Goal: Navigation & Orientation: Find specific page/section

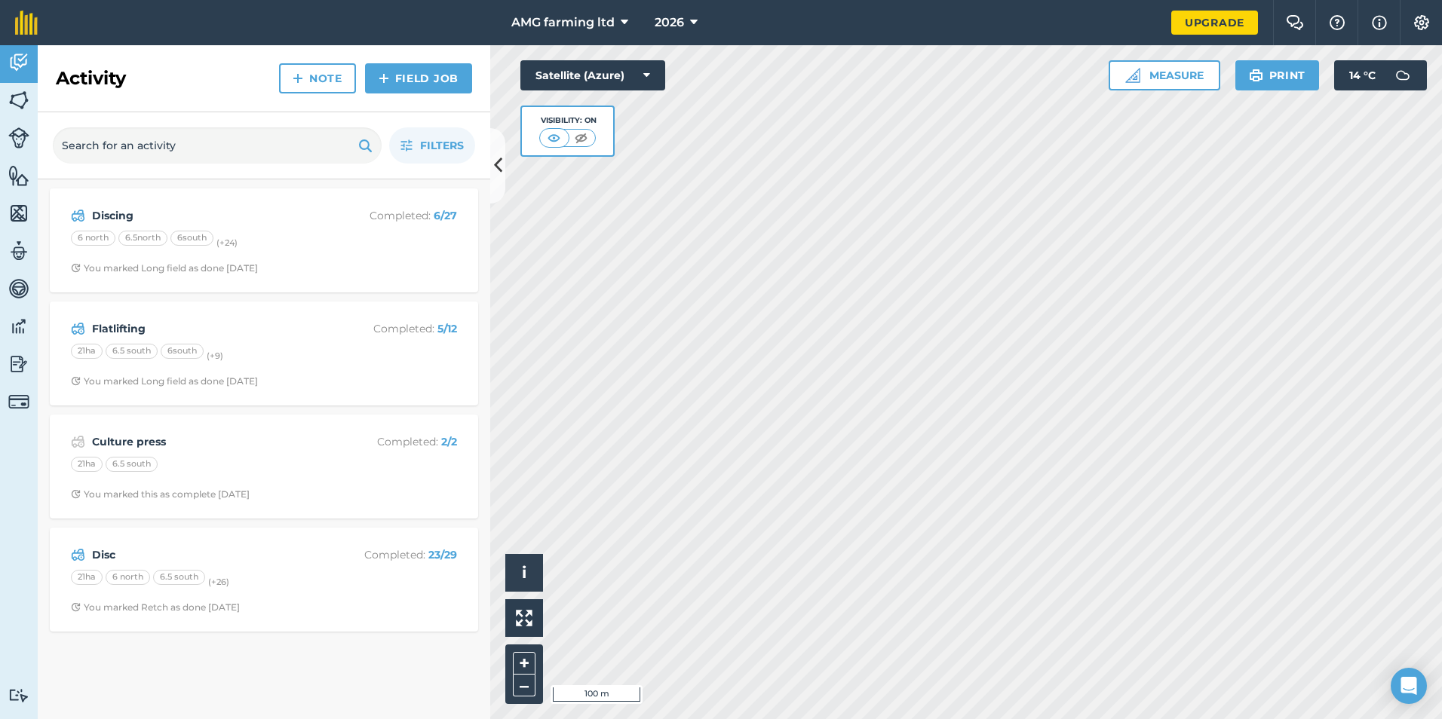
click at [958, 719] on html "AMG farming ltd 2026 Upgrade Farm Chat Help Info Settings Map printing is not a…" at bounding box center [721, 359] width 1442 height 719
click at [16, 100] on img at bounding box center [18, 100] width 21 height 23
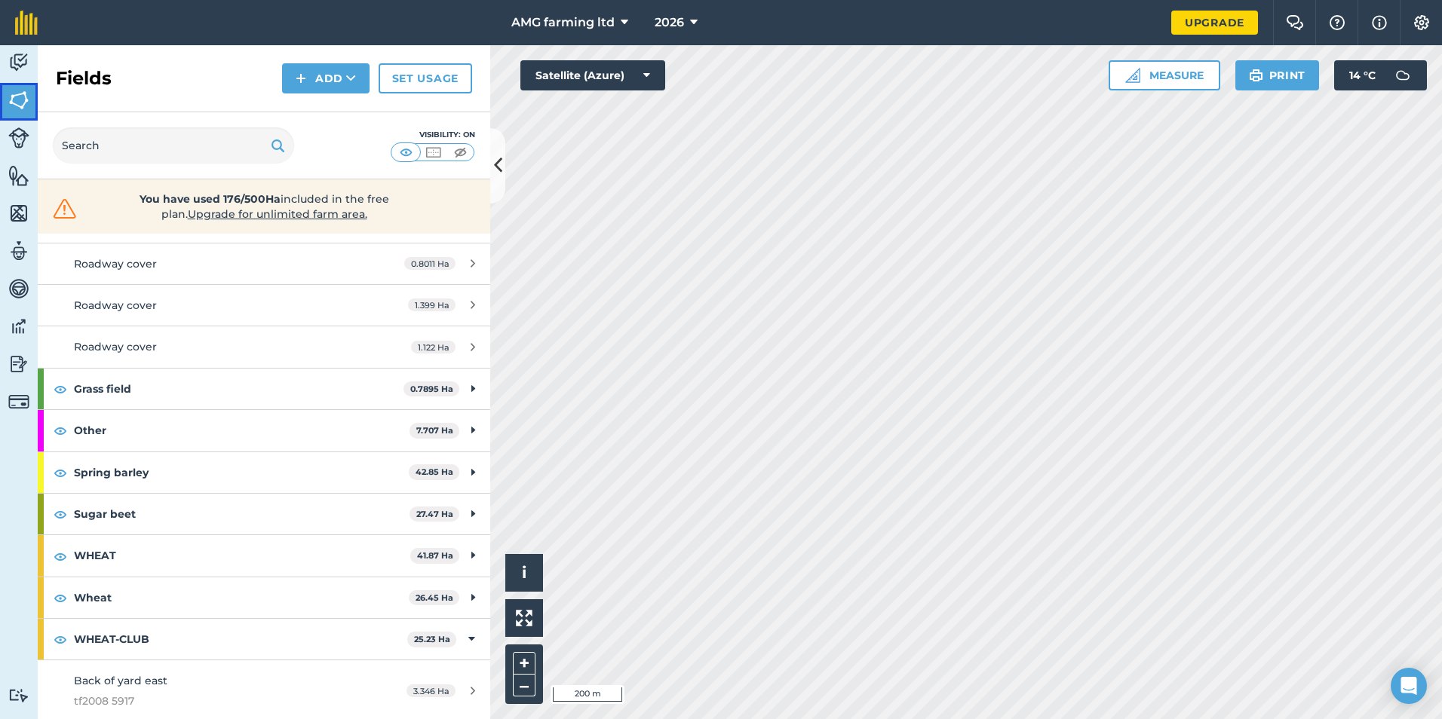
scroll to position [151, 0]
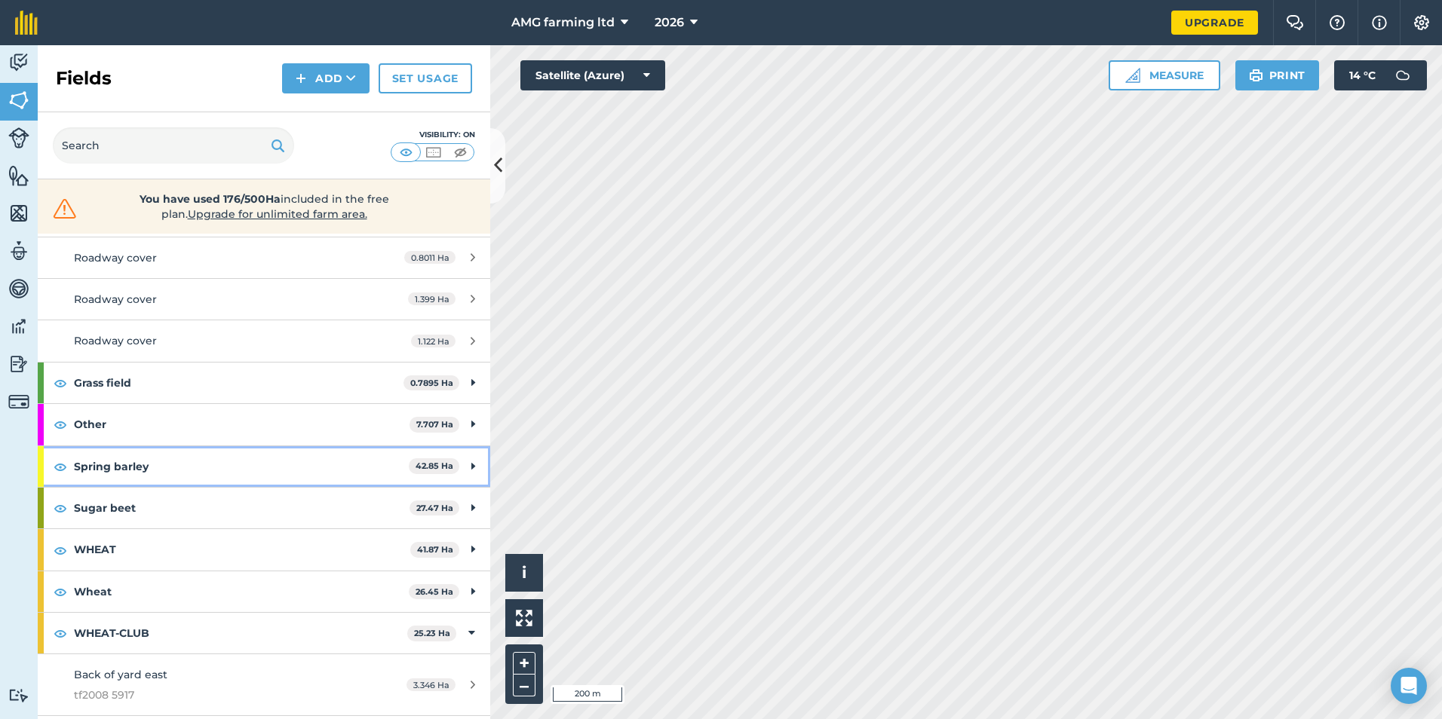
click at [457, 465] on div "Spring barley 42.85 Ha" at bounding box center [264, 466] width 452 height 41
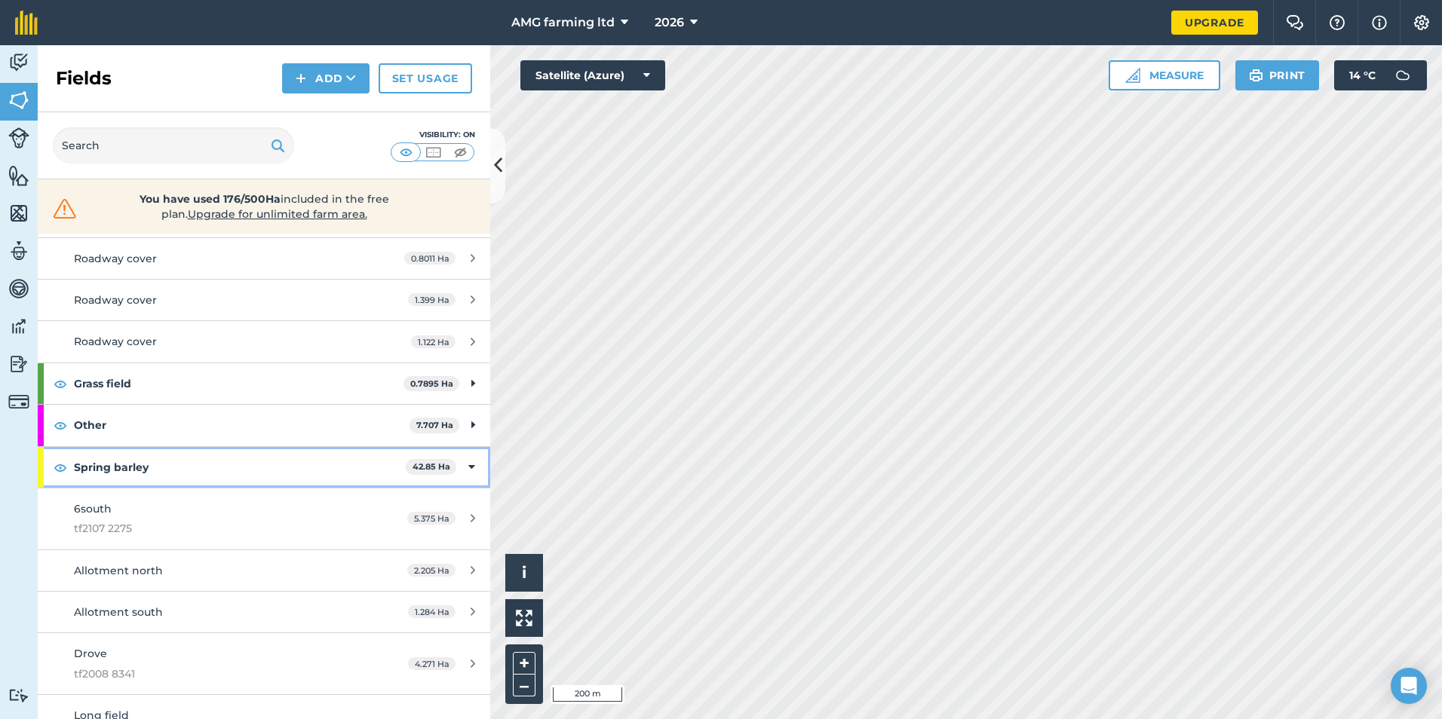
scroll to position [0, 0]
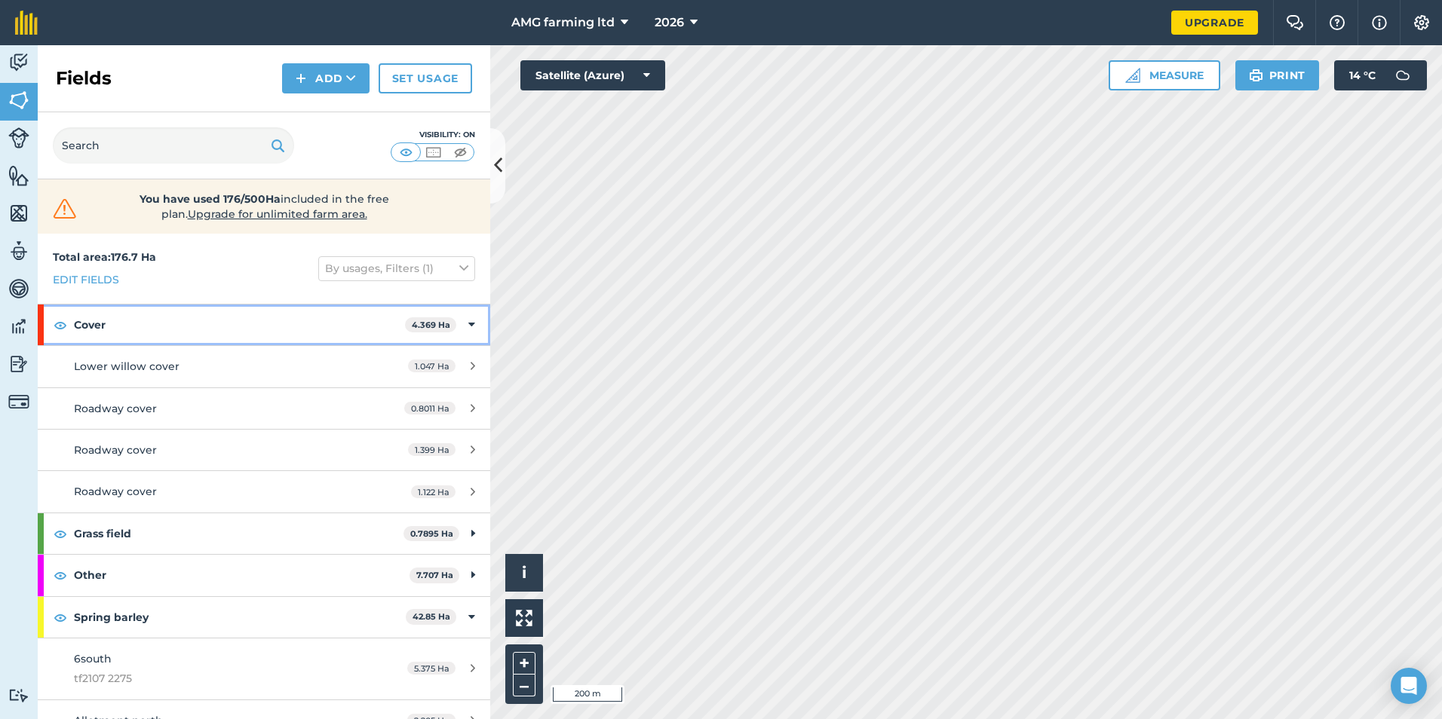
click at [468, 328] on icon at bounding box center [471, 325] width 7 height 17
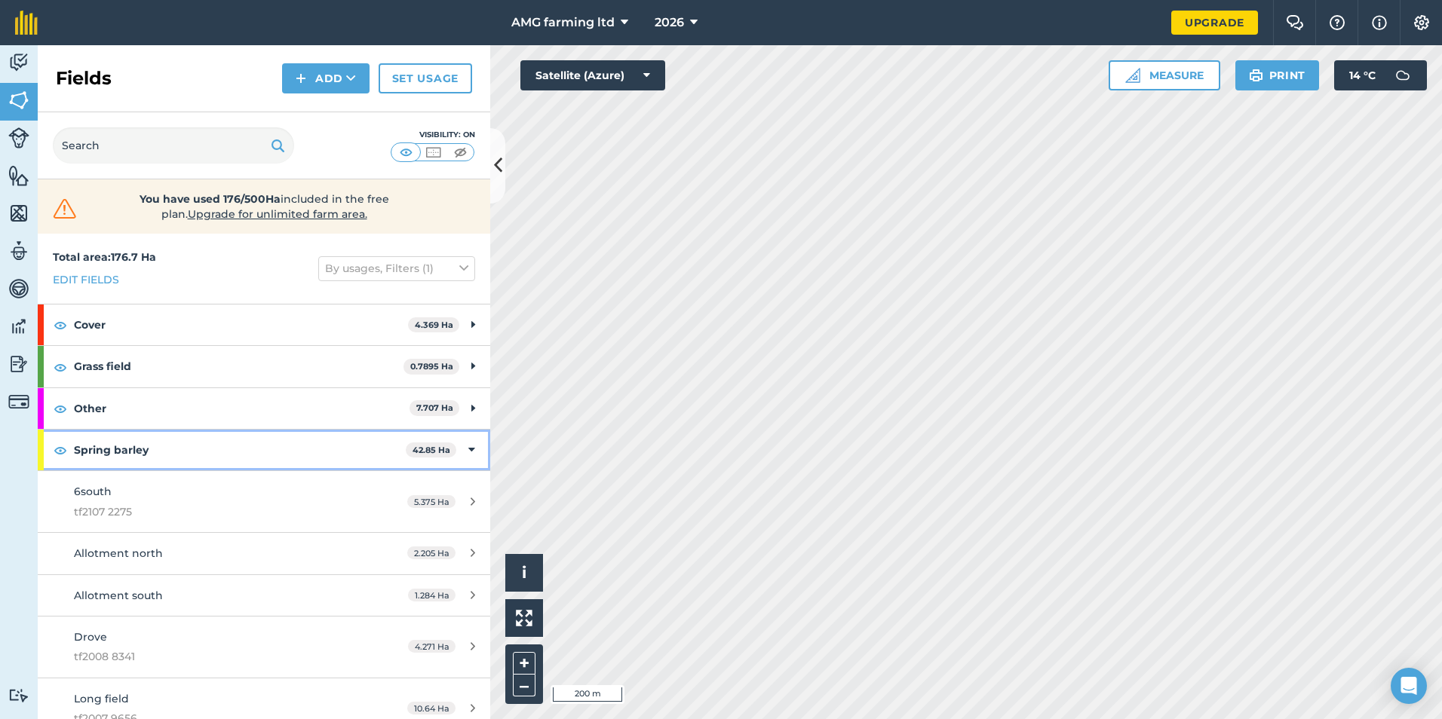
click at [468, 446] on icon at bounding box center [471, 450] width 7 height 17
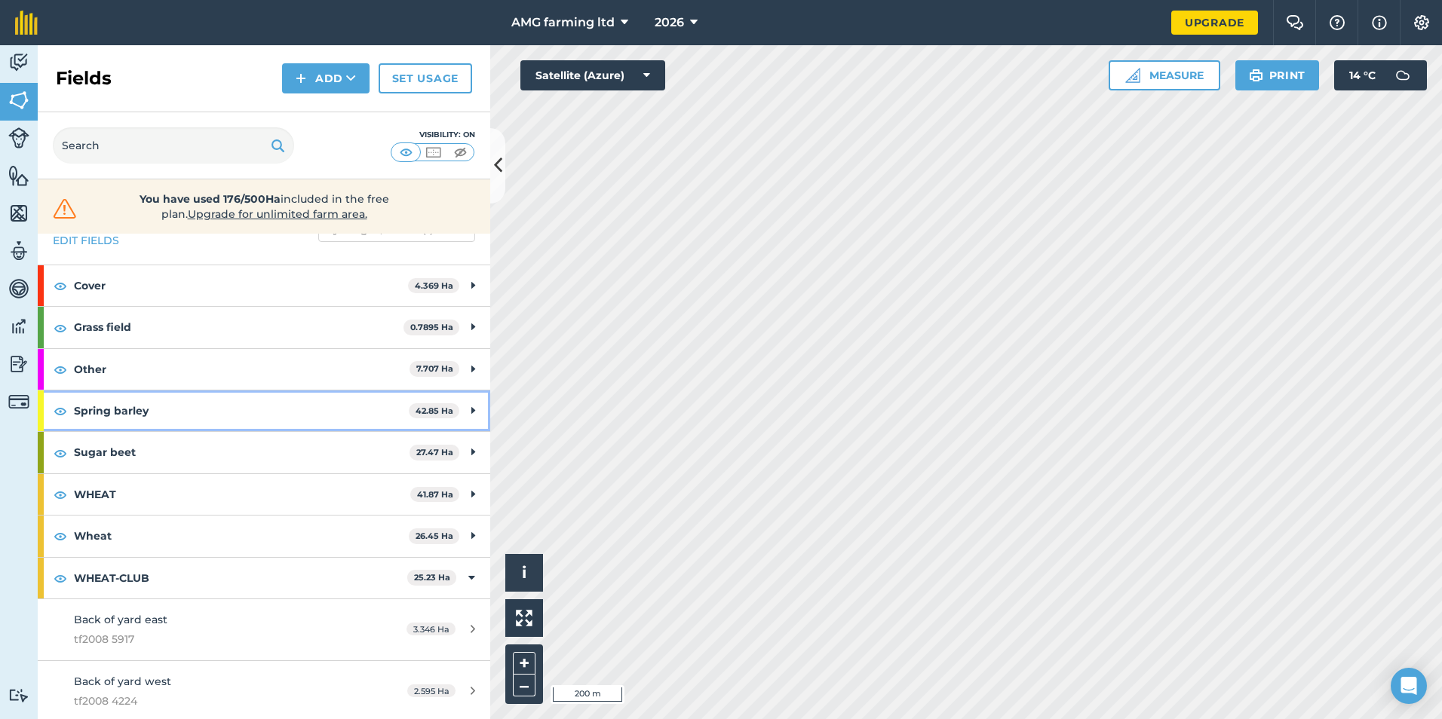
scroll to position [75, 0]
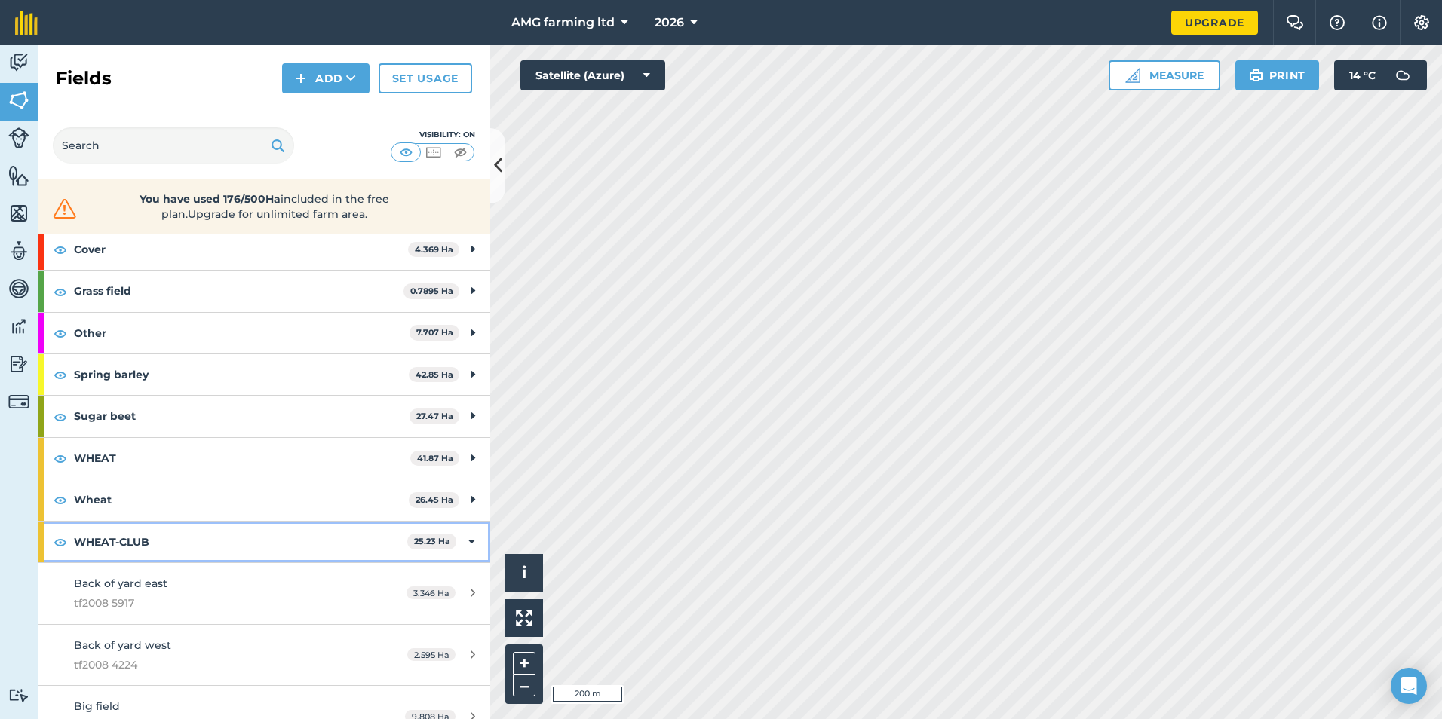
click at [468, 542] on icon at bounding box center [471, 542] width 7 height 17
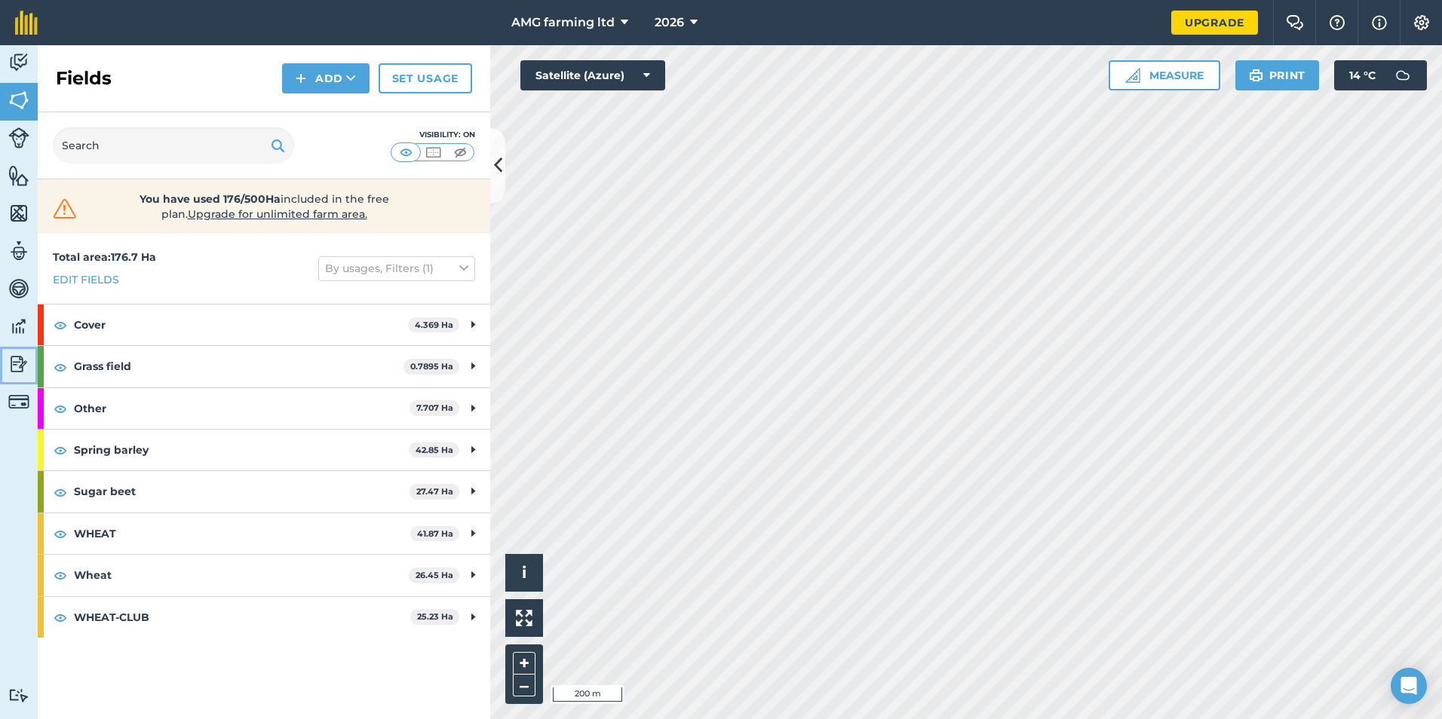
click at [19, 364] on img at bounding box center [18, 364] width 21 height 23
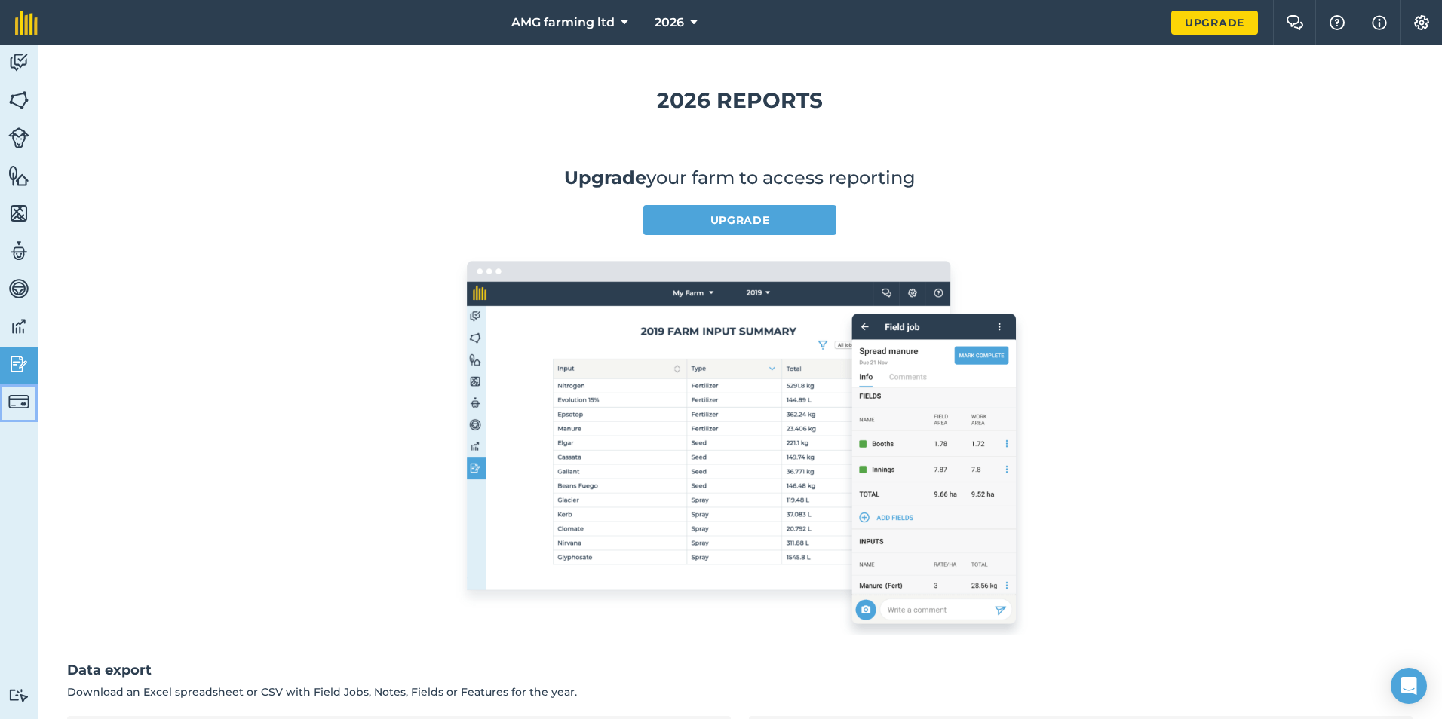
click at [9, 394] on img at bounding box center [18, 401] width 21 height 21
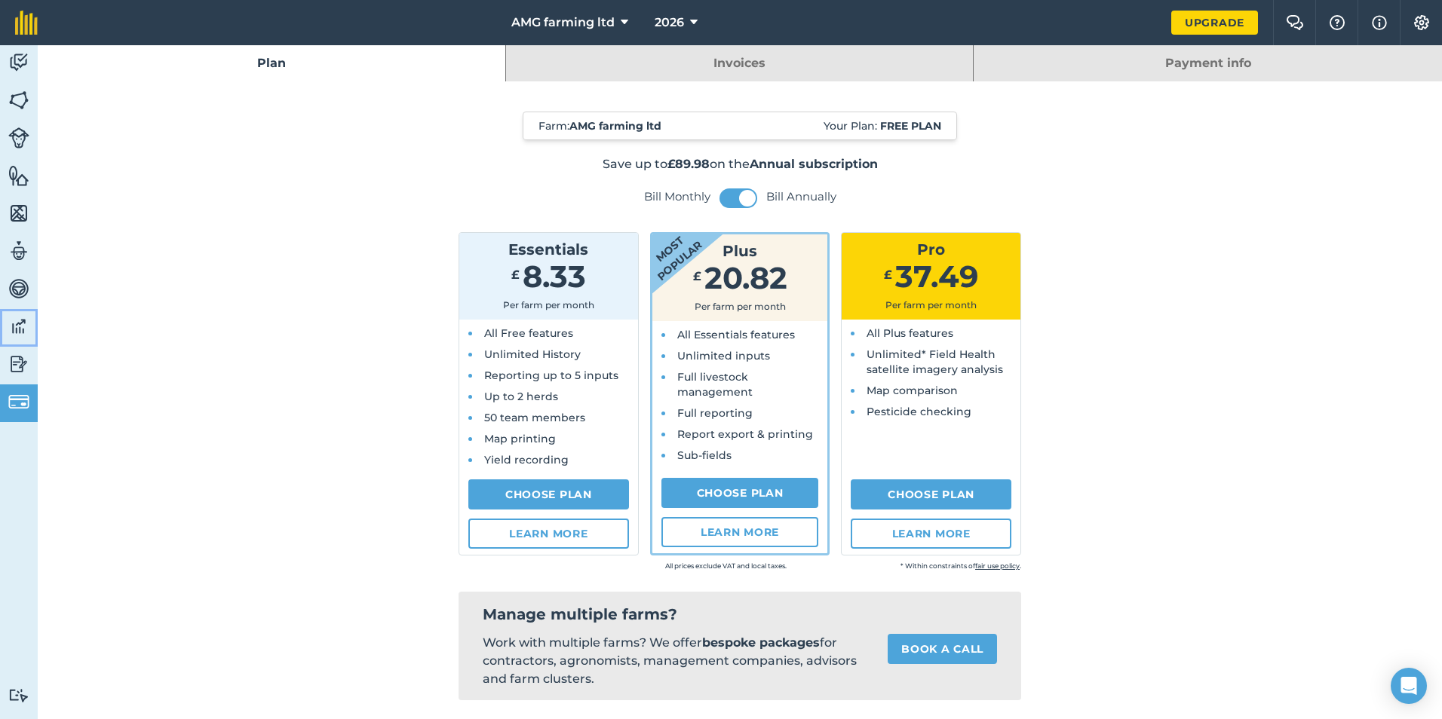
click at [12, 339] on link "Data" at bounding box center [19, 328] width 38 height 38
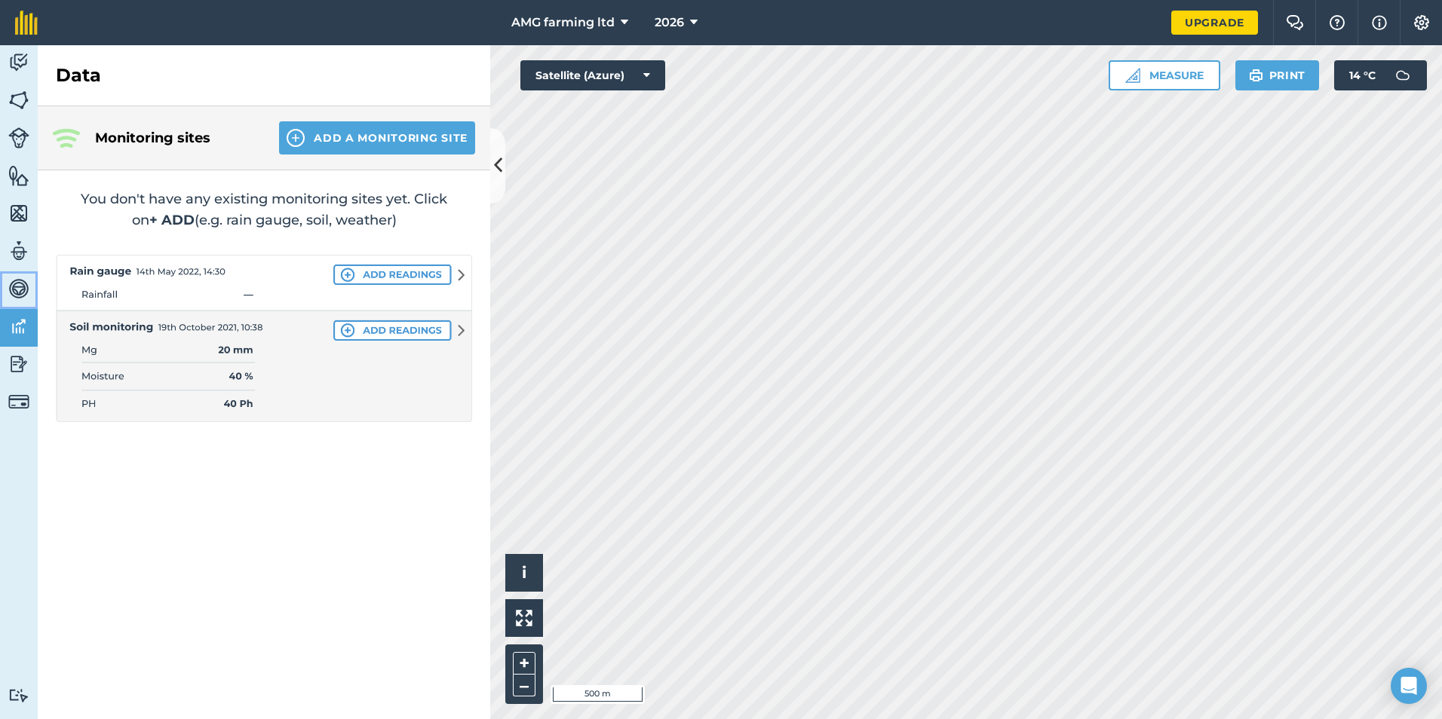
click at [24, 294] on img at bounding box center [18, 288] width 21 height 23
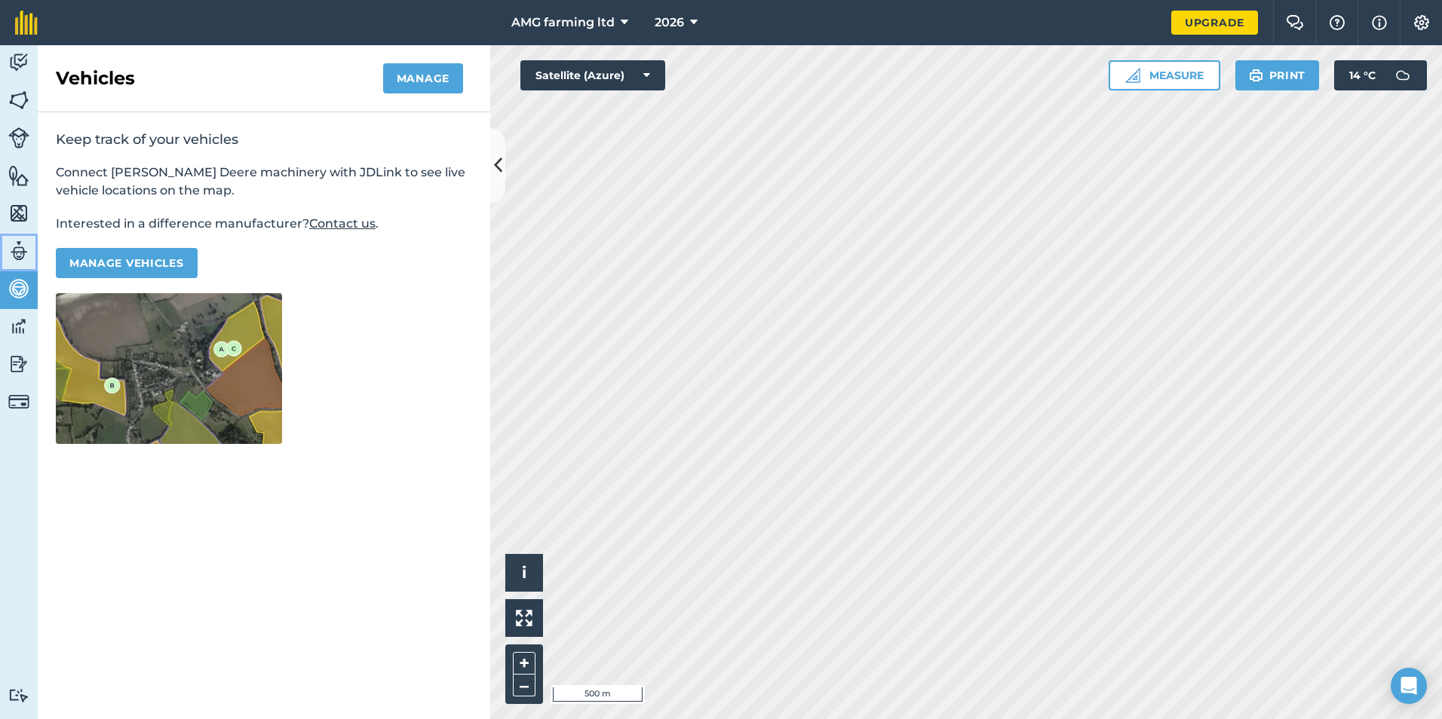
click at [14, 251] on img at bounding box center [18, 251] width 21 height 23
select select "MEMBER"
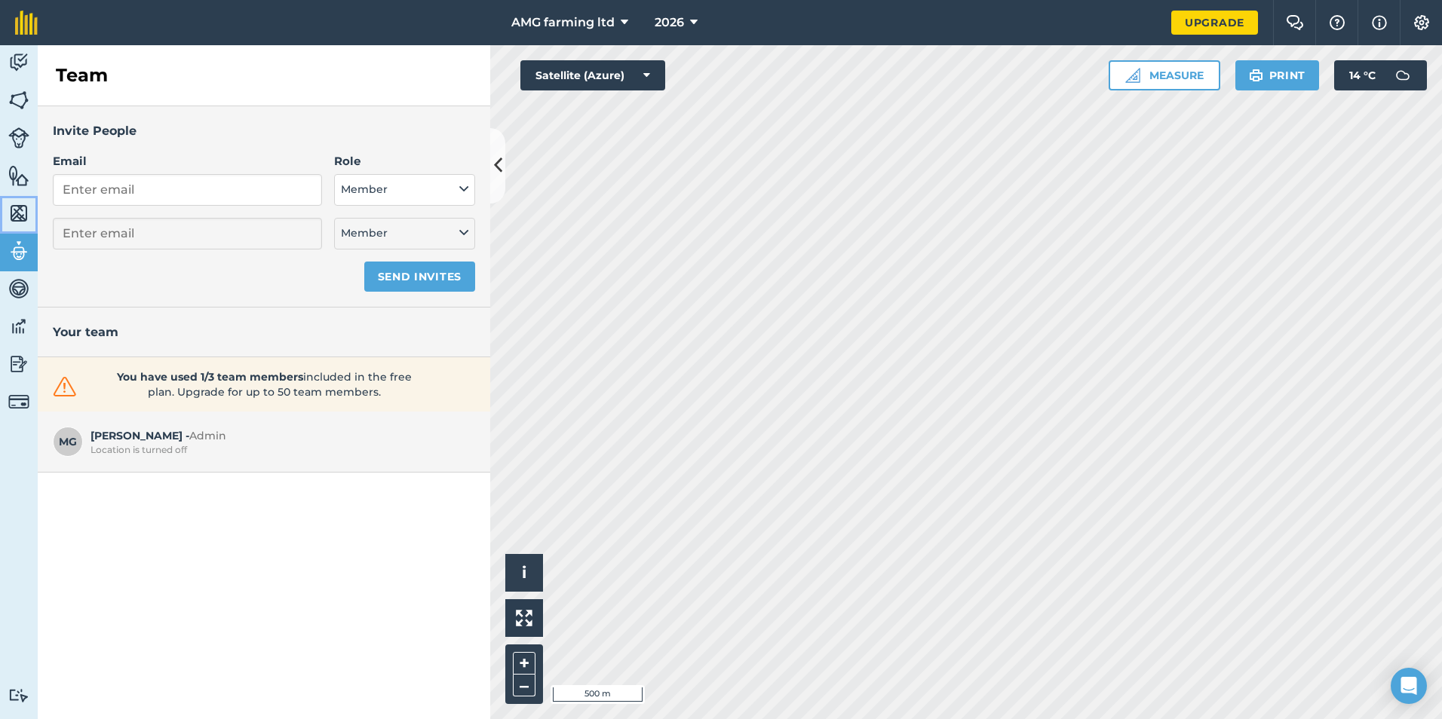
click at [17, 213] on img at bounding box center [18, 213] width 21 height 23
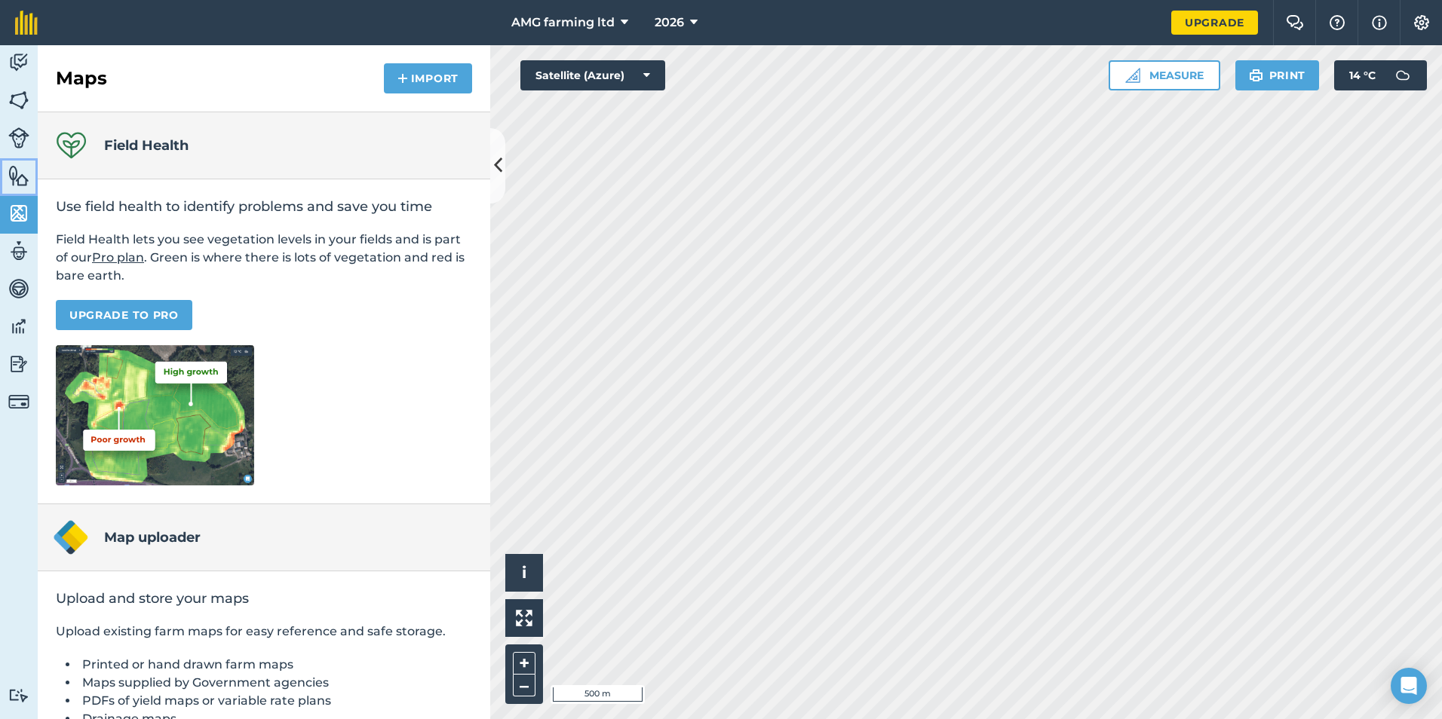
click at [16, 173] on img at bounding box center [18, 175] width 21 height 23
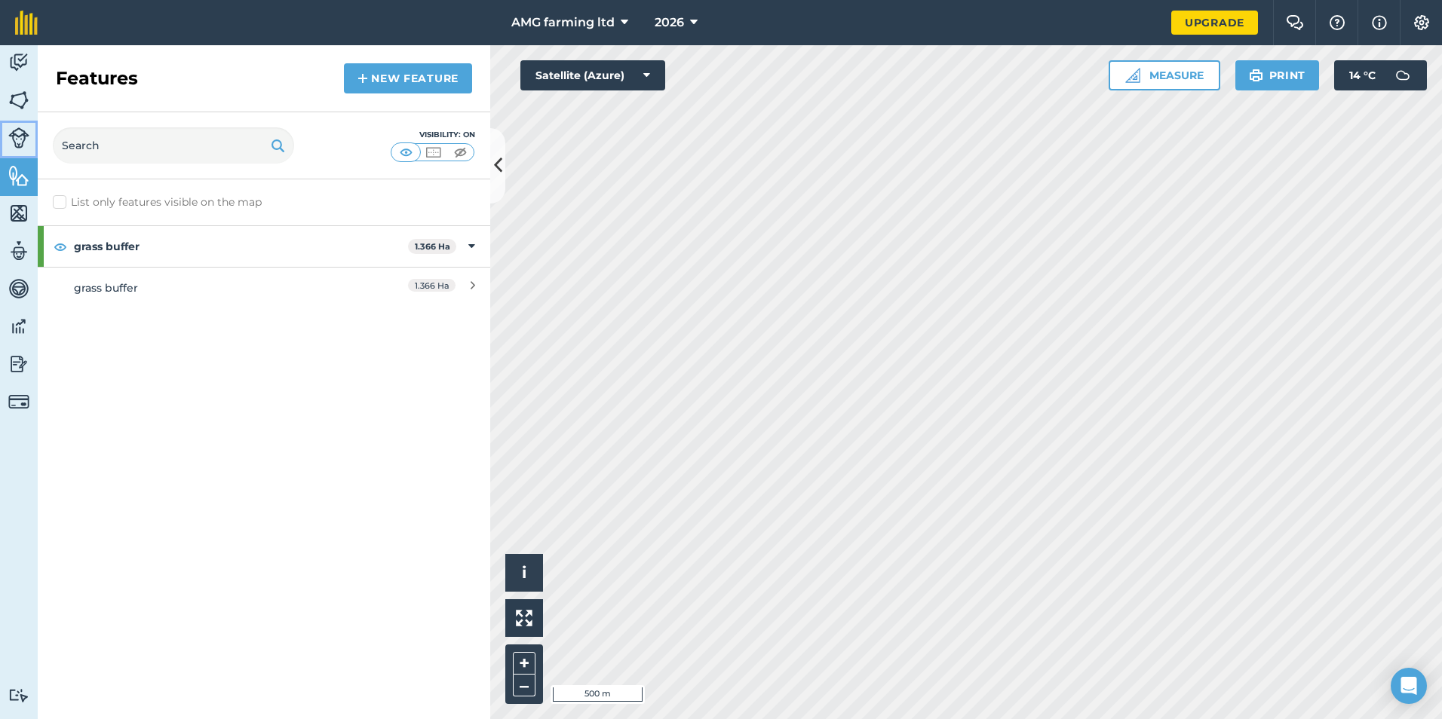
click at [20, 144] on img at bounding box center [18, 137] width 21 height 21
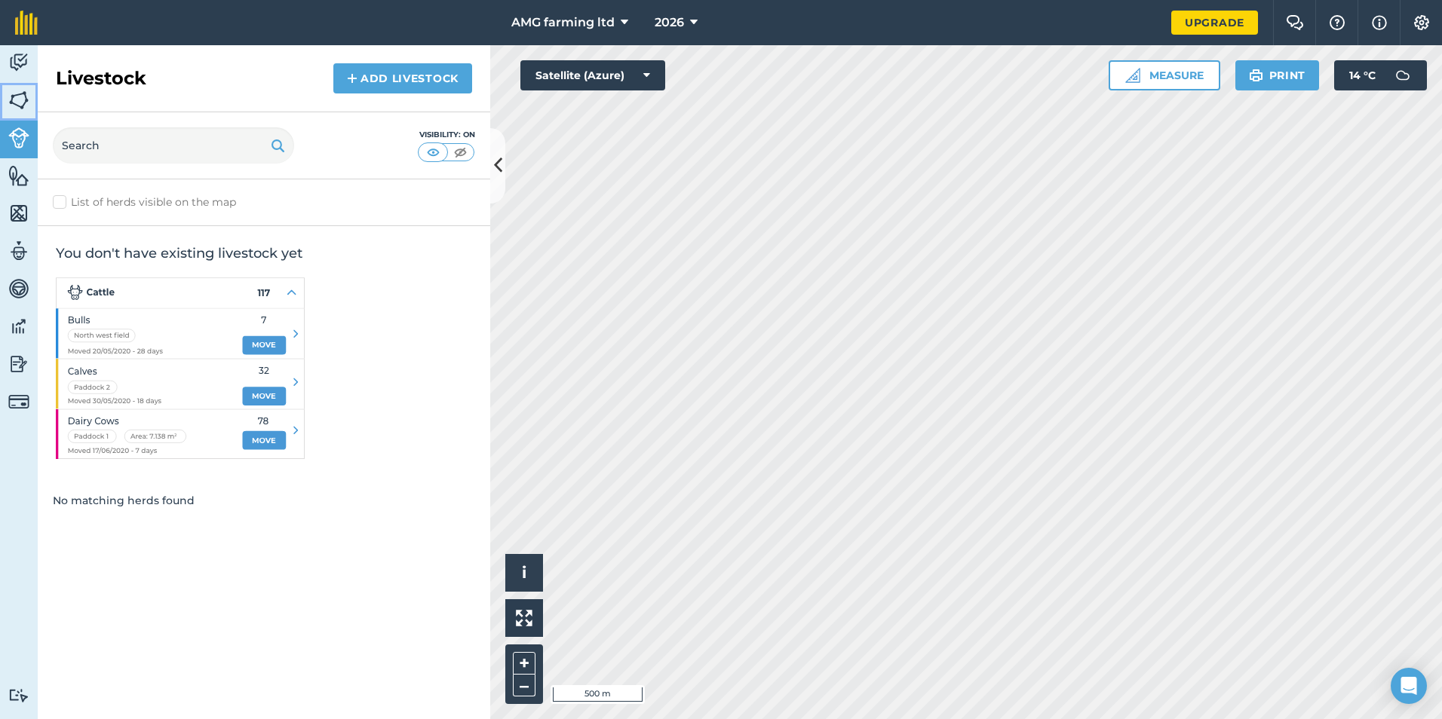
click at [23, 102] on img at bounding box center [18, 100] width 21 height 23
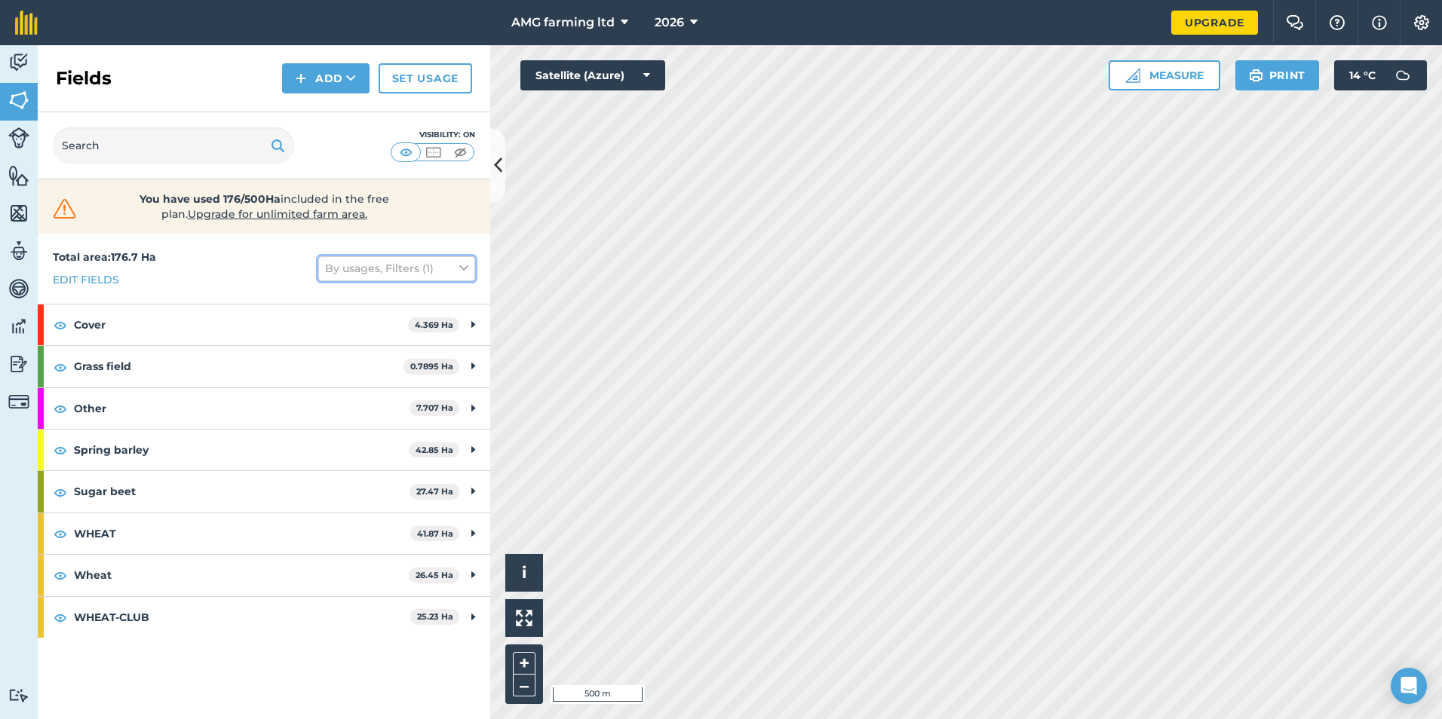
click at [465, 264] on icon at bounding box center [463, 268] width 9 height 17
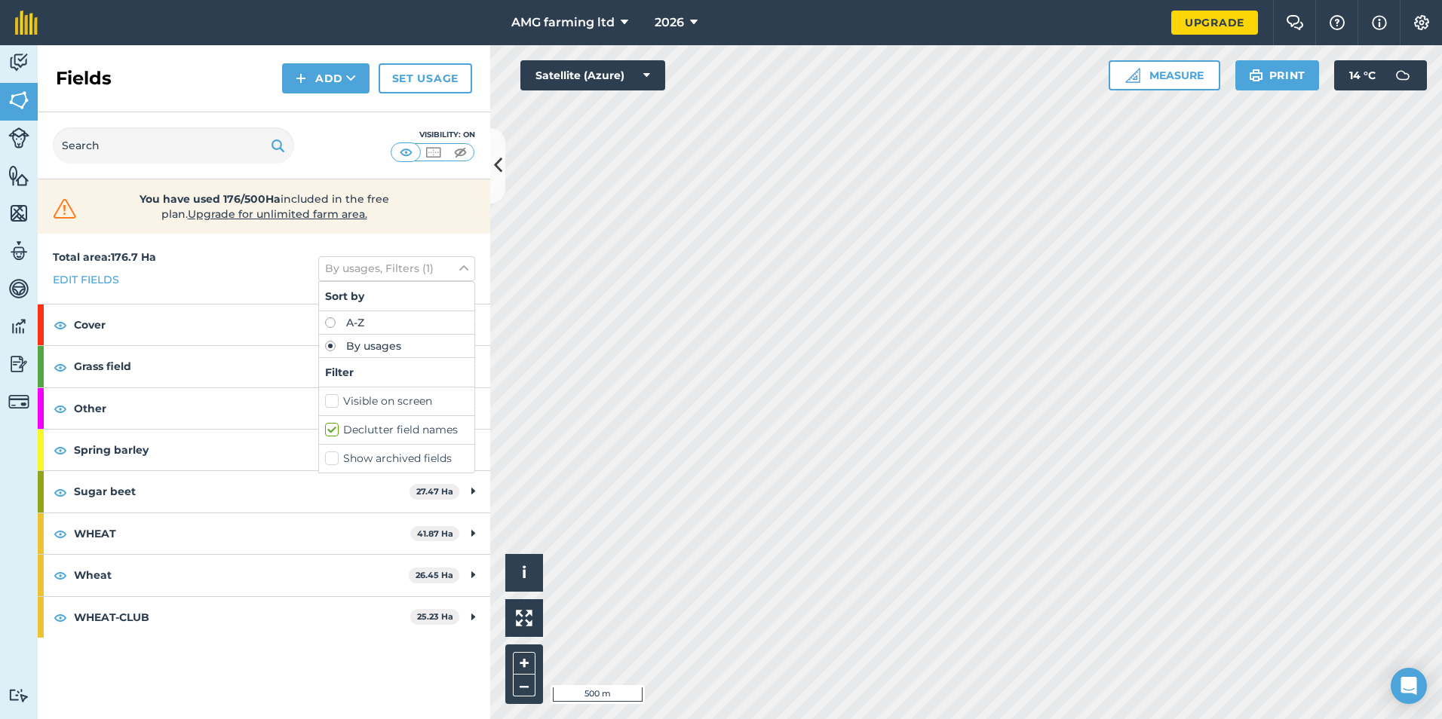
click at [258, 277] on div "Total area : 176.7 Ha Edit fields By usages, Filters (1) Sort by A-Z By usages …" at bounding box center [264, 269] width 452 height 70
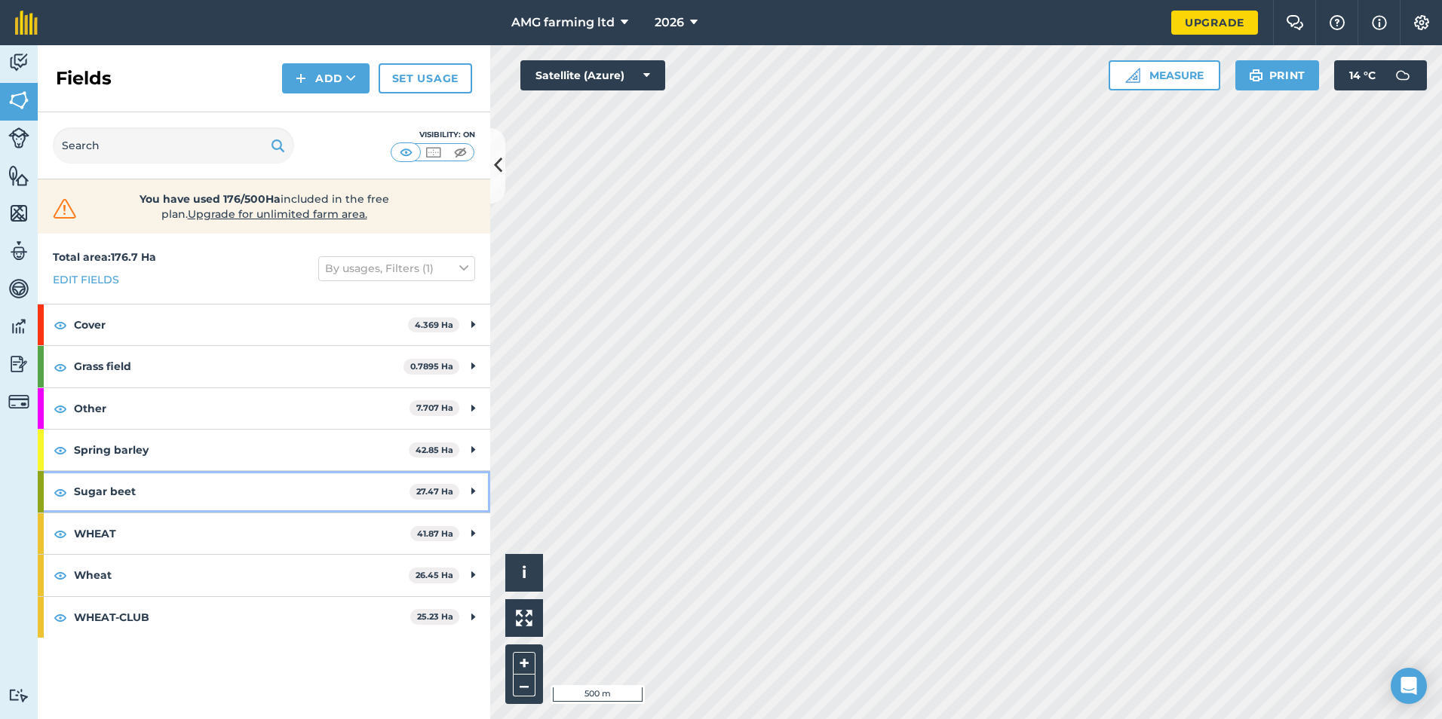
click at [477, 490] on div "Sugar beet 27.47 Ha" at bounding box center [264, 491] width 452 height 41
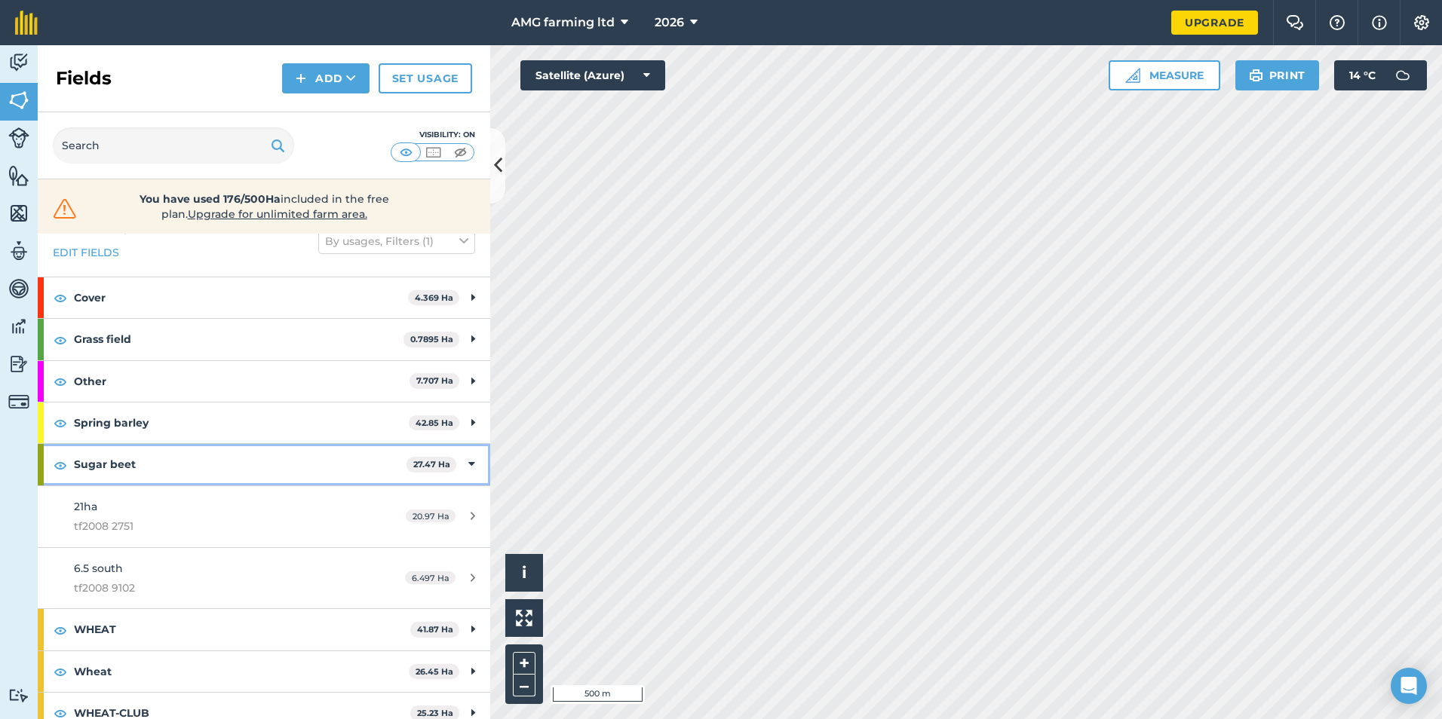
scroll to position [41, 0]
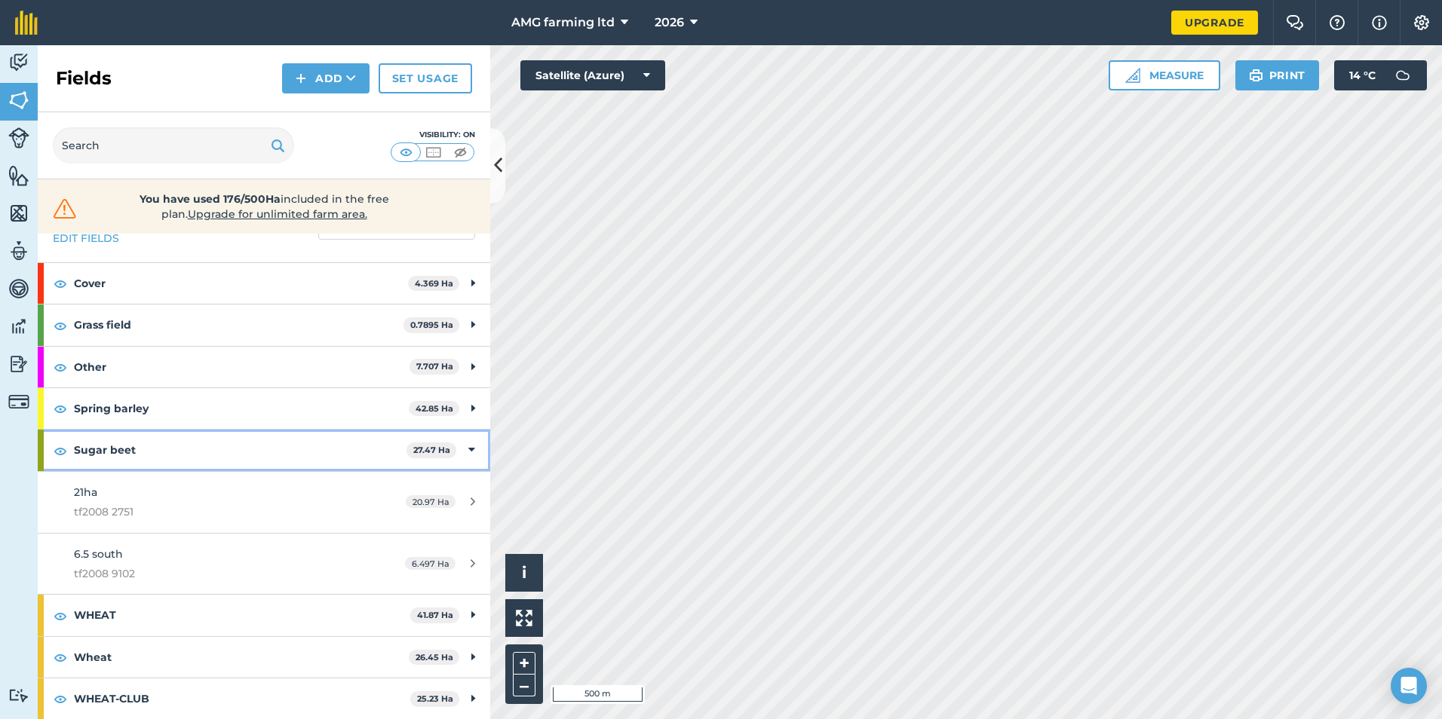
click at [468, 449] on icon at bounding box center [471, 450] width 7 height 17
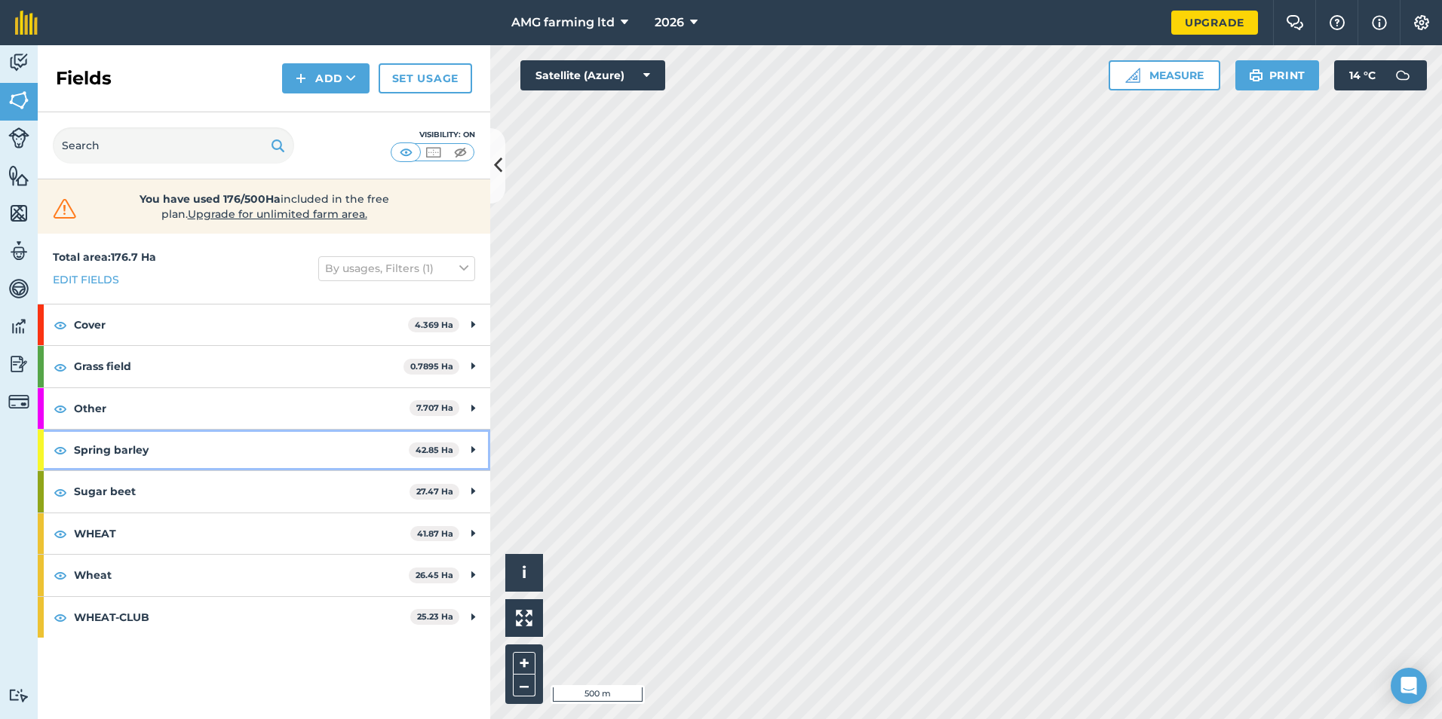
click at [474, 443] on icon at bounding box center [473, 450] width 4 height 17
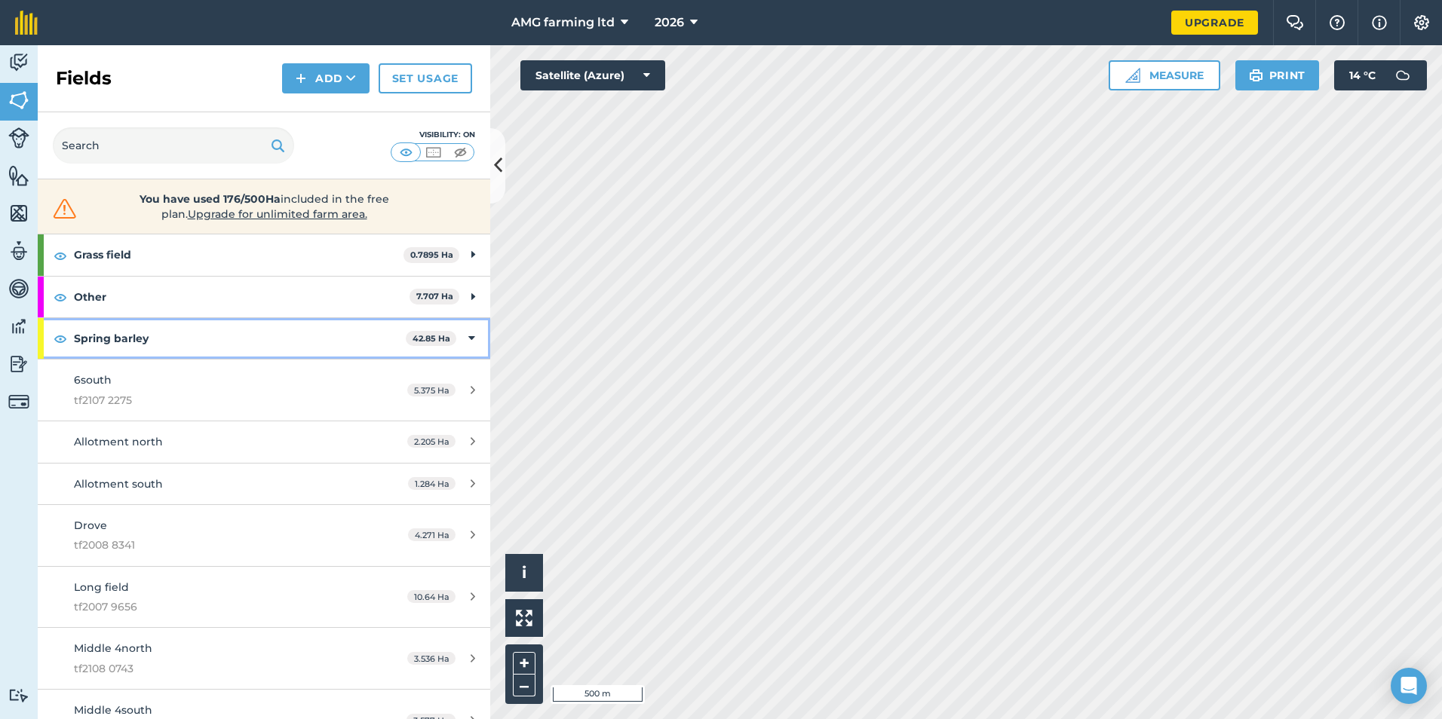
scroll to position [102, 0]
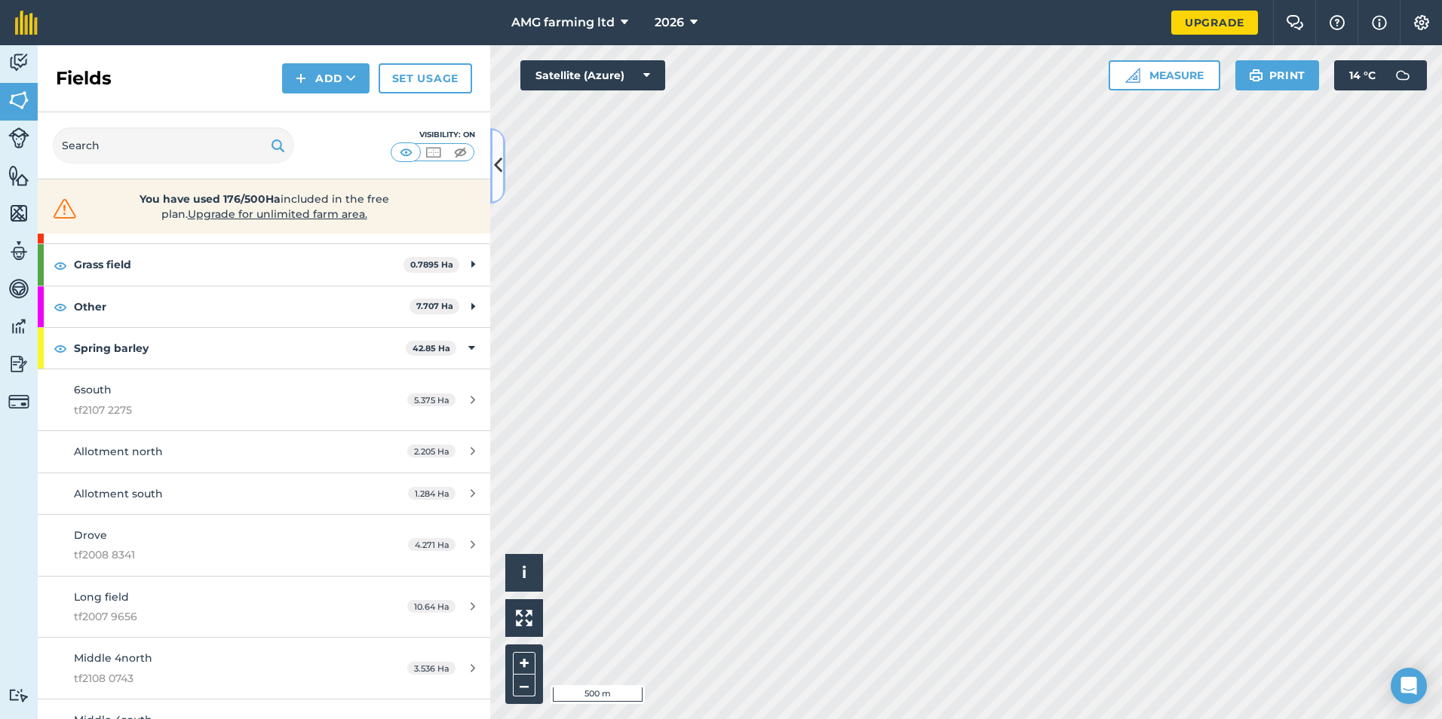
click at [492, 171] on button at bounding box center [497, 165] width 15 height 75
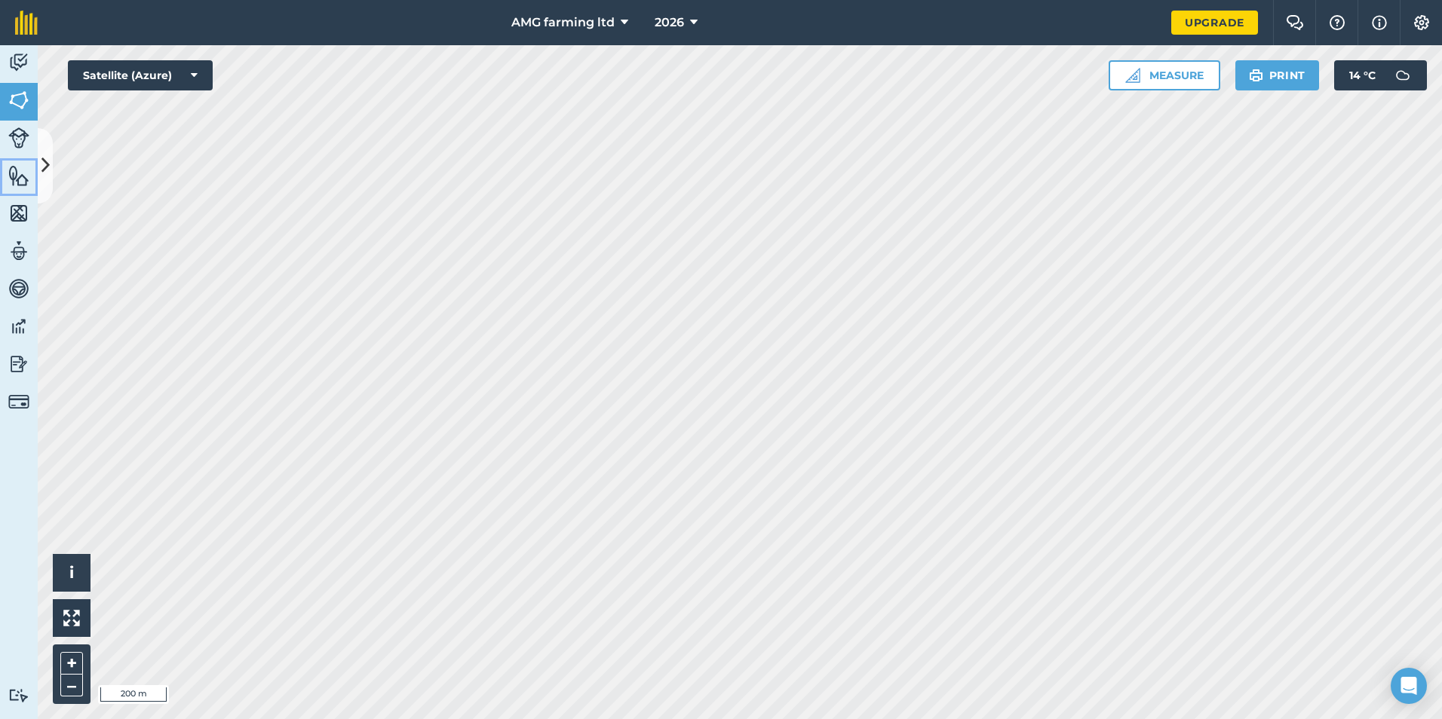
click at [38, 175] on div "Activity Fields Livestock Features Maps Team Vehicles Data Reporting Billing Tu…" at bounding box center [721, 382] width 1442 height 674
click at [44, 179] on button at bounding box center [45, 165] width 15 height 75
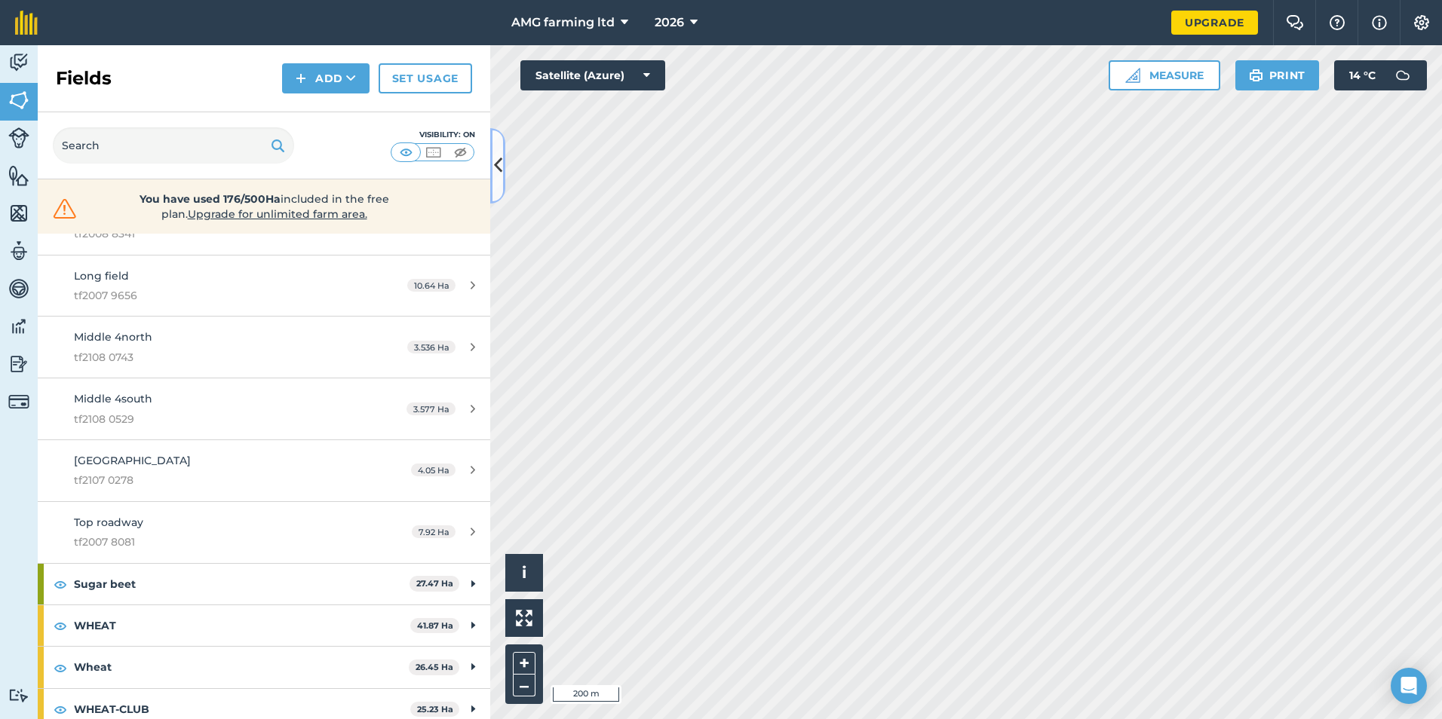
scroll to position [434, 0]
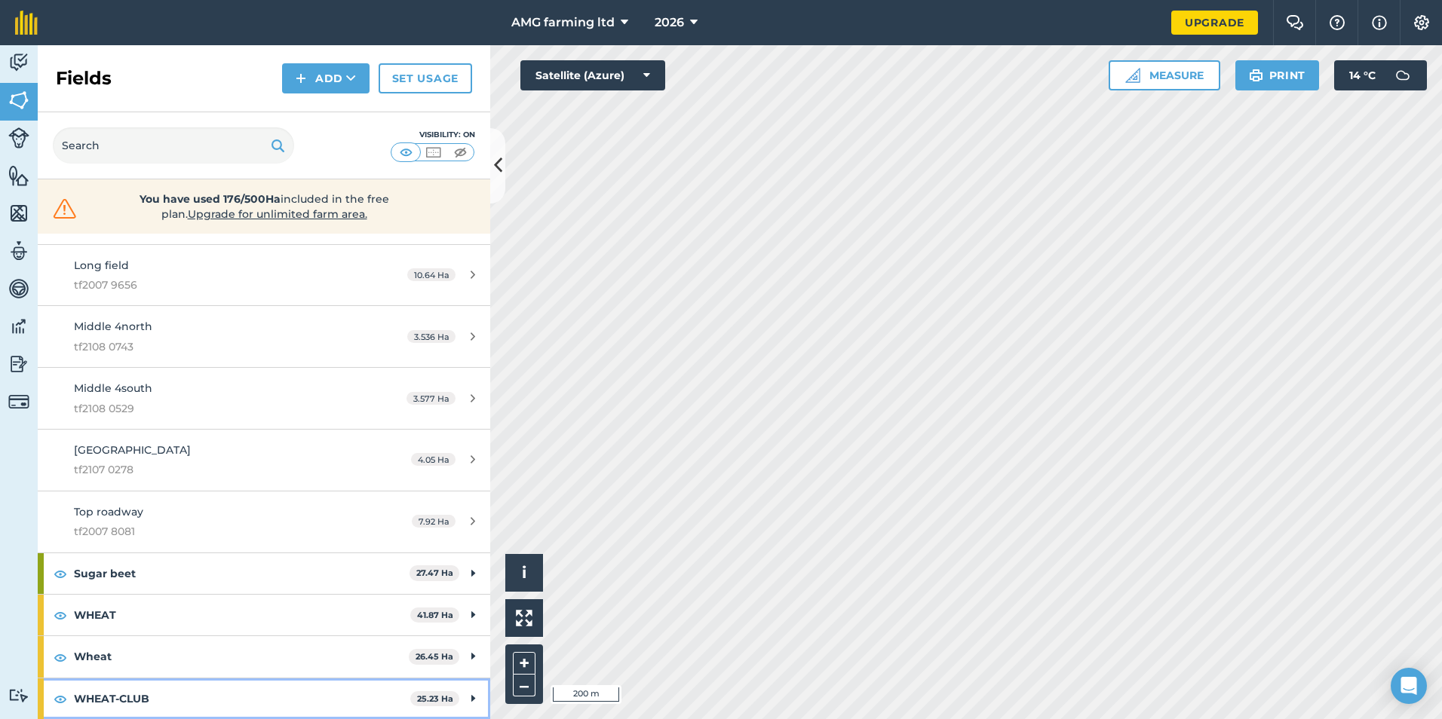
click at [464, 697] on div "WHEAT-CLUB 25.23 Ha" at bounding box center [264, 699] width 452 height 41
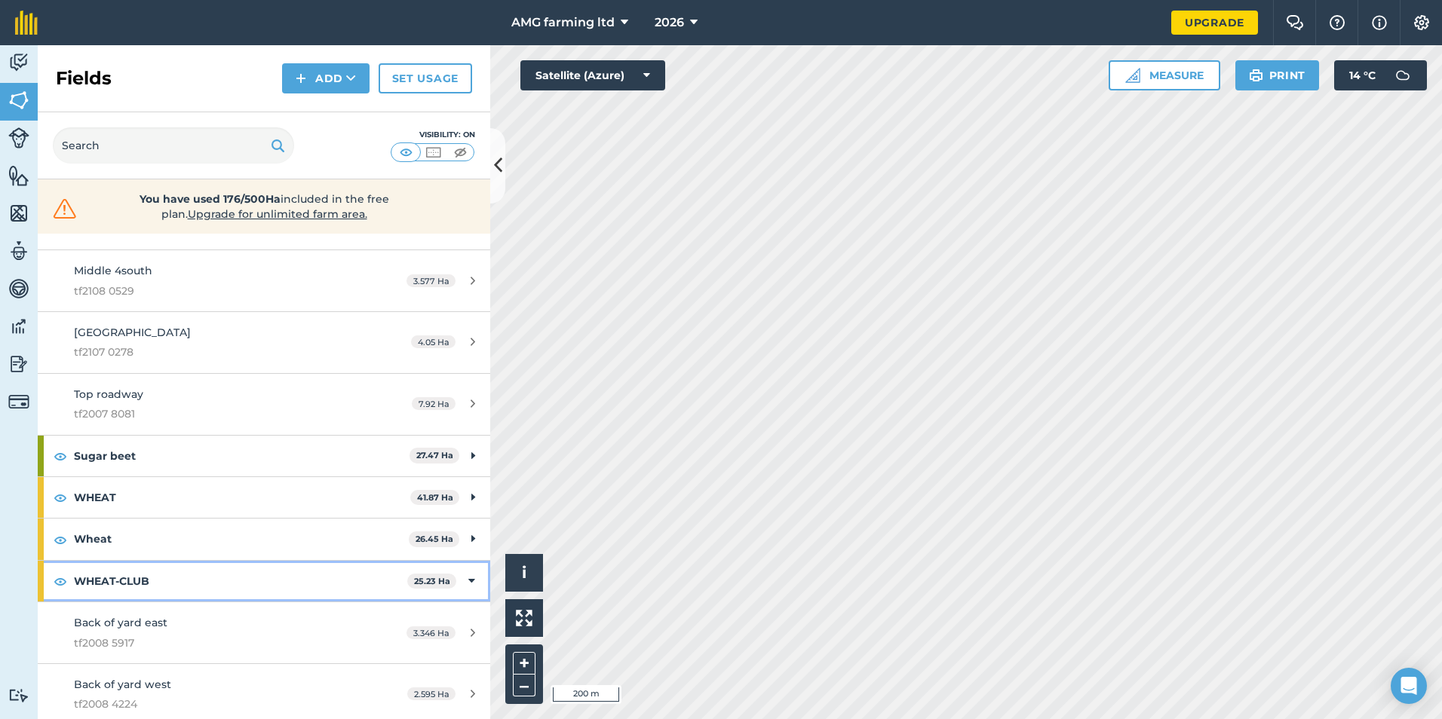
scroll to position [544, 0]
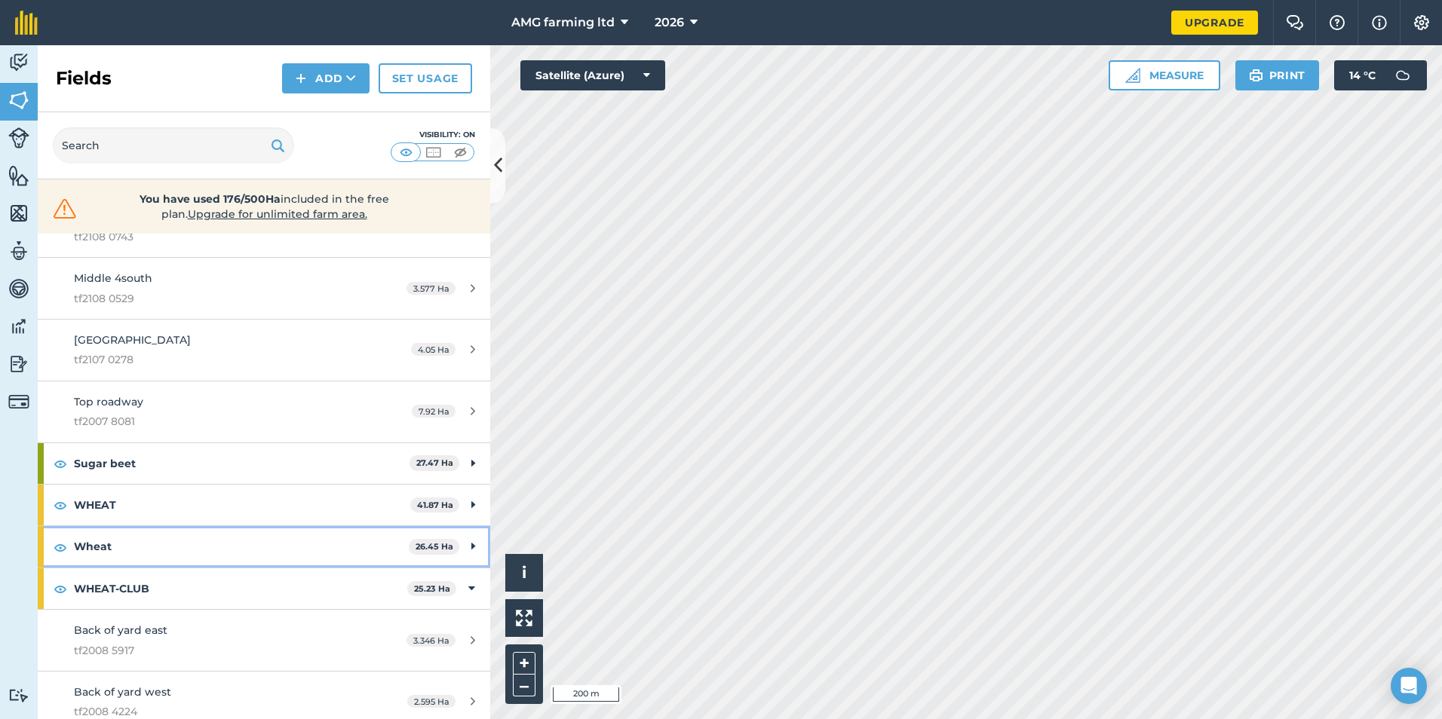
click at [266, 544] on strong "Wheat" at bounding box center [241, 546] width 335 height 41
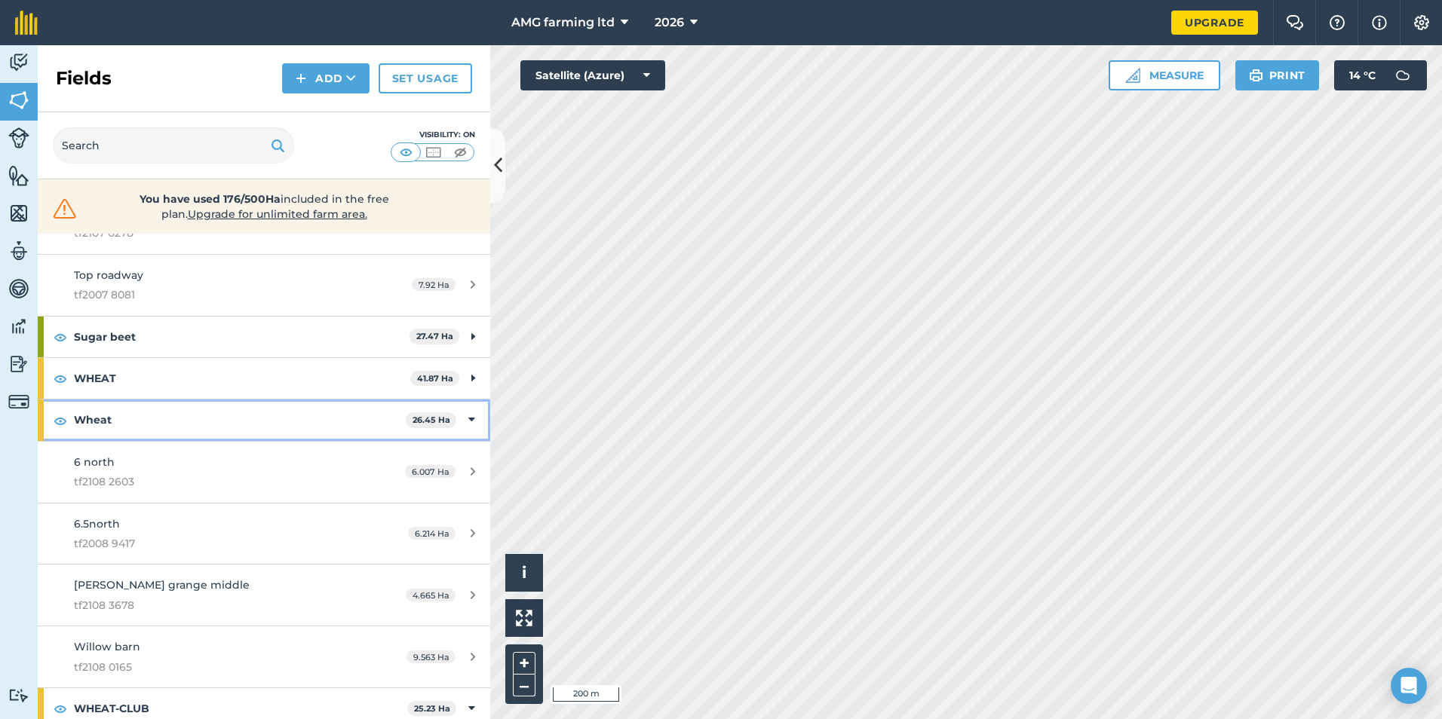
scroll to position [694, 0]
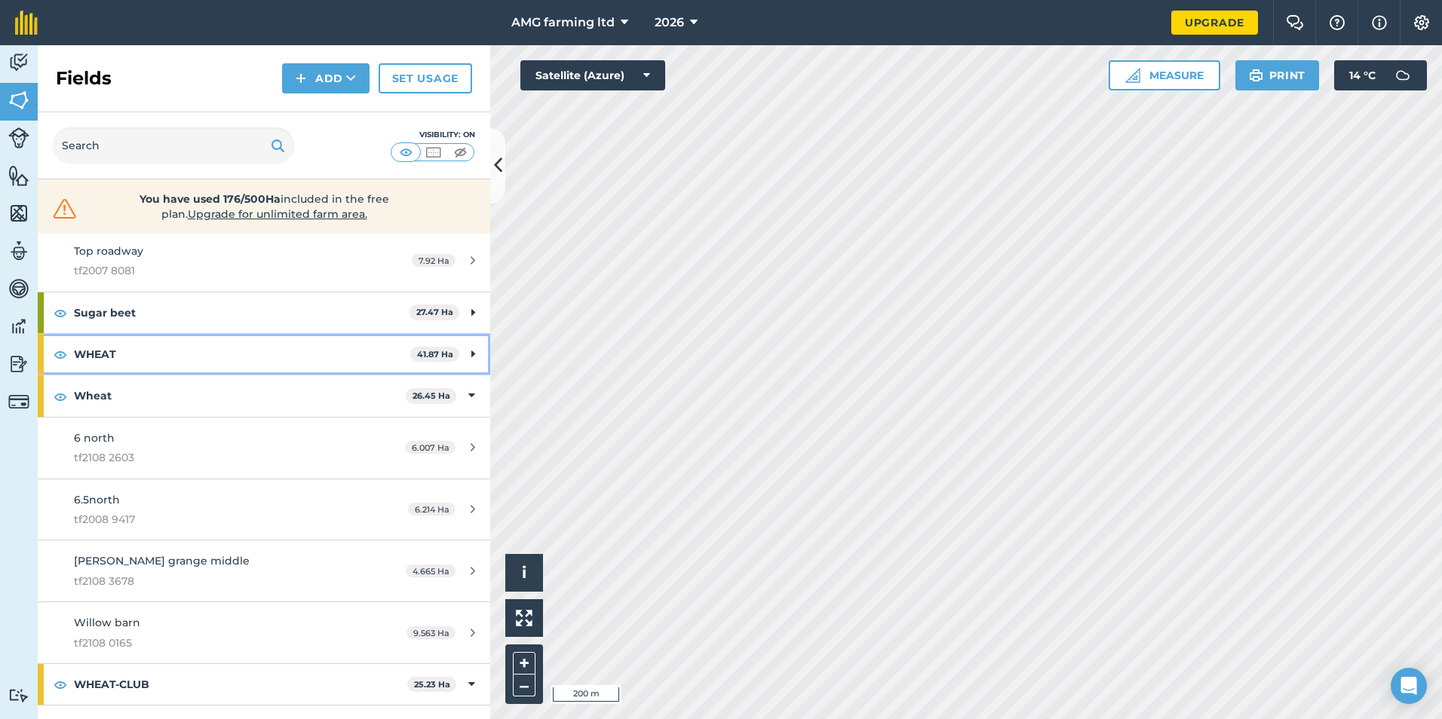
click at [143, 357] on strong "WHEAT" at bounding box center [242, 354] width 336 height 41
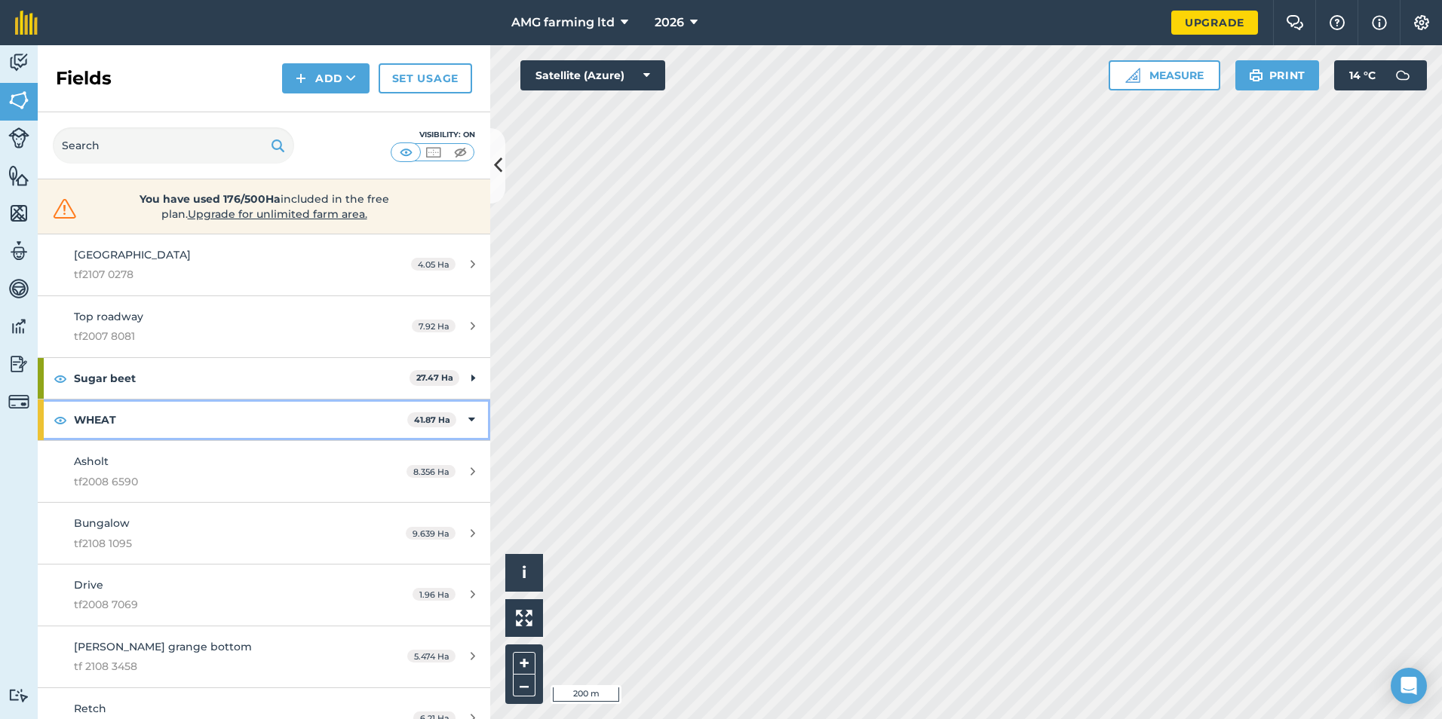
scroll to position [619, 0]
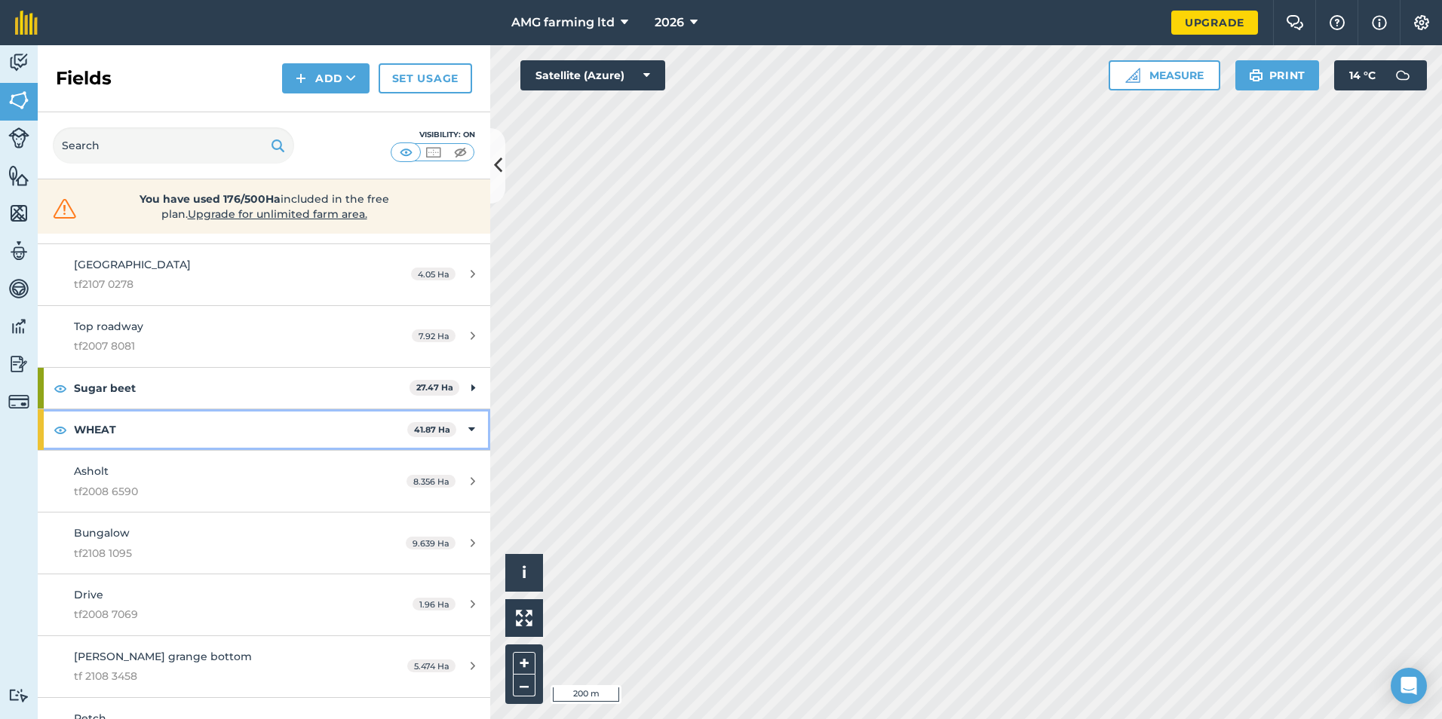
click at [466, 428] on div "WHEAT 41.87 Ha" at bounding box center [264, 429] width 452 height 41
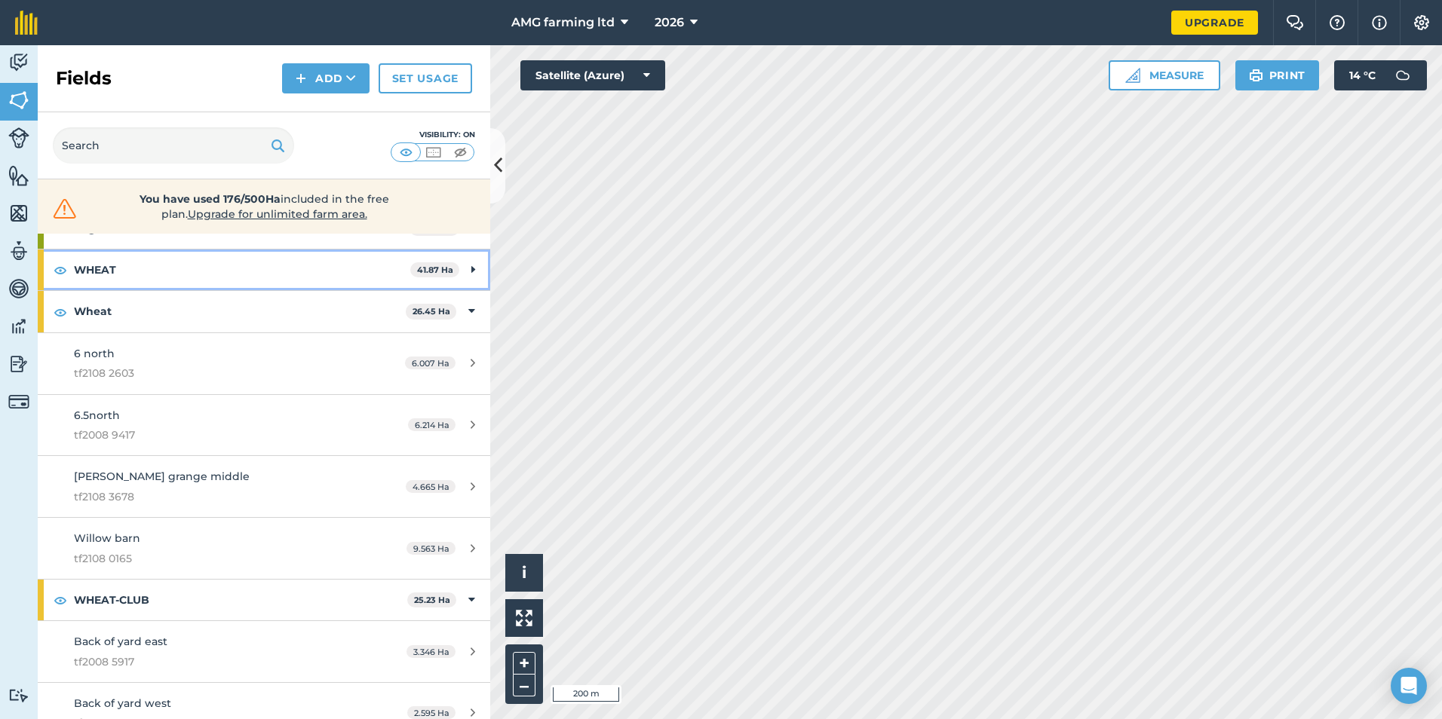
scroll to position [845, 0]
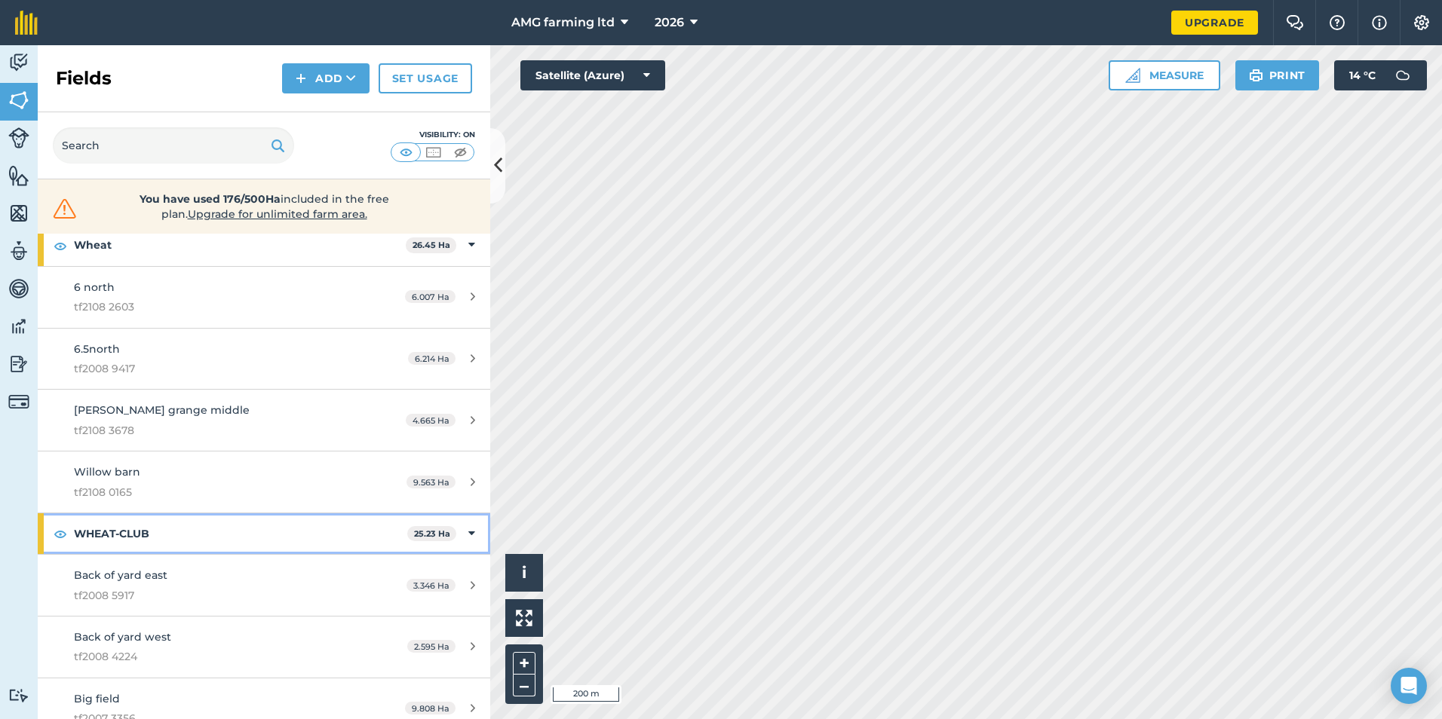
click at [457, 533] on div "WHEAT-CLUB 25.23 Ha" at bounding box center [264, 533] width 452 height 41
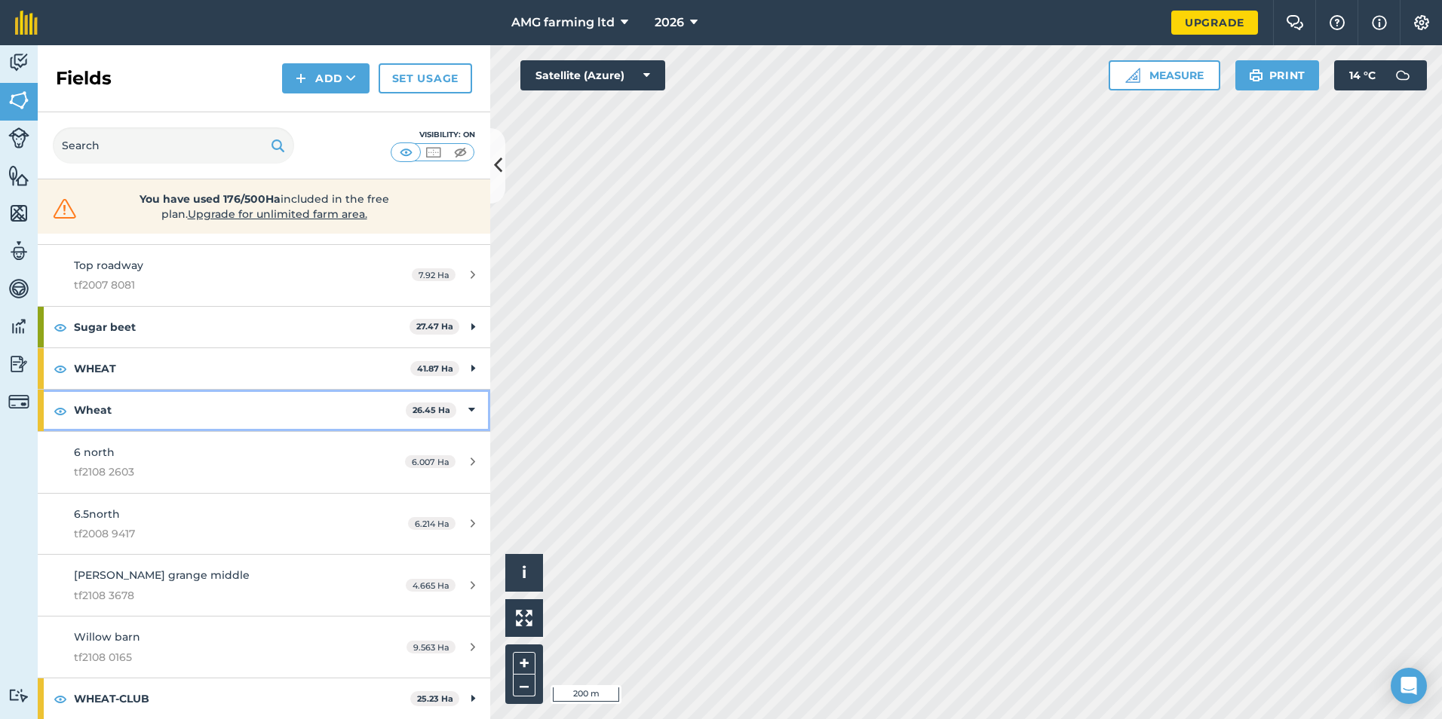
click at [470, 409] on div "Wheat 26.45 Ha" at bounding box center [264, 410] width 452 height 41
click at [470, 182] on link "Middle 4south tf2108 0529 3.577 Ha" at bounding box center [264, 151] width 452 height 61
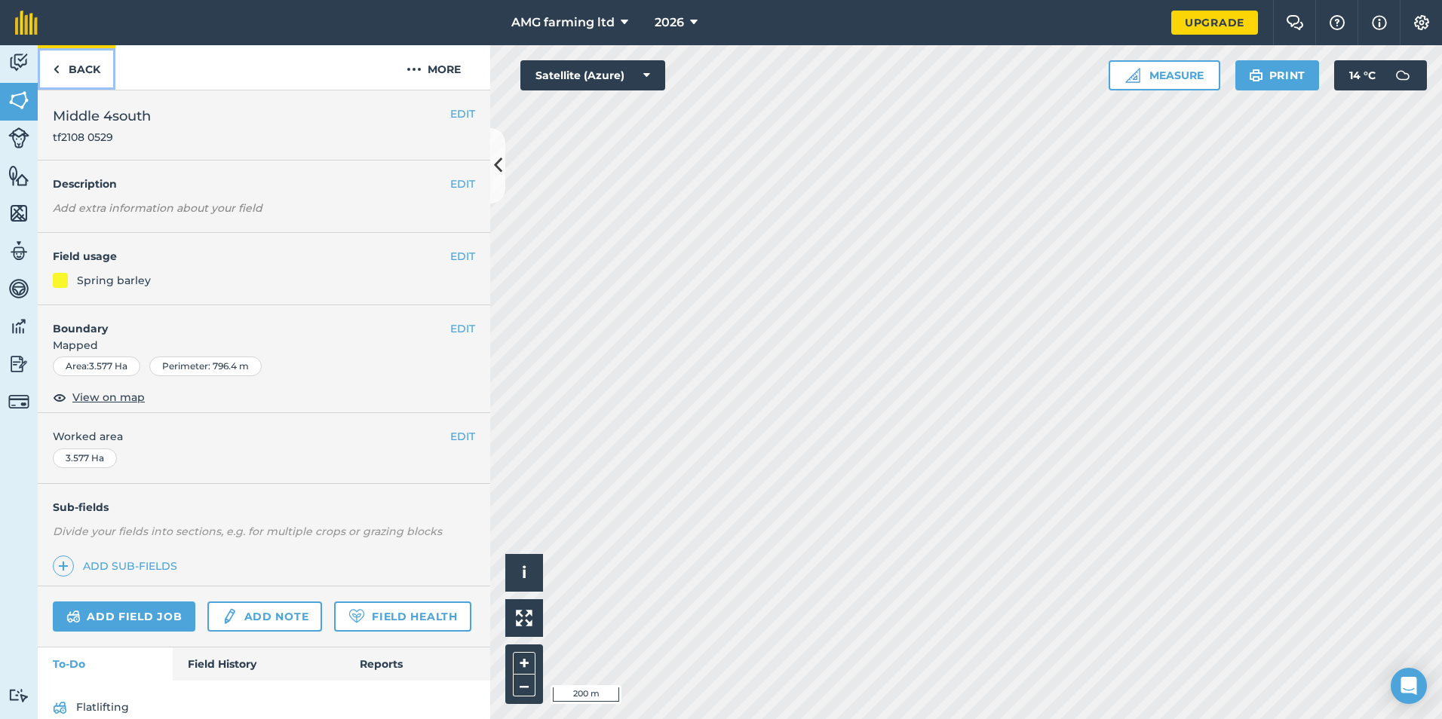
click at [86, 72] on link "Back" at bounding box center [77, 67] width 78 height 44
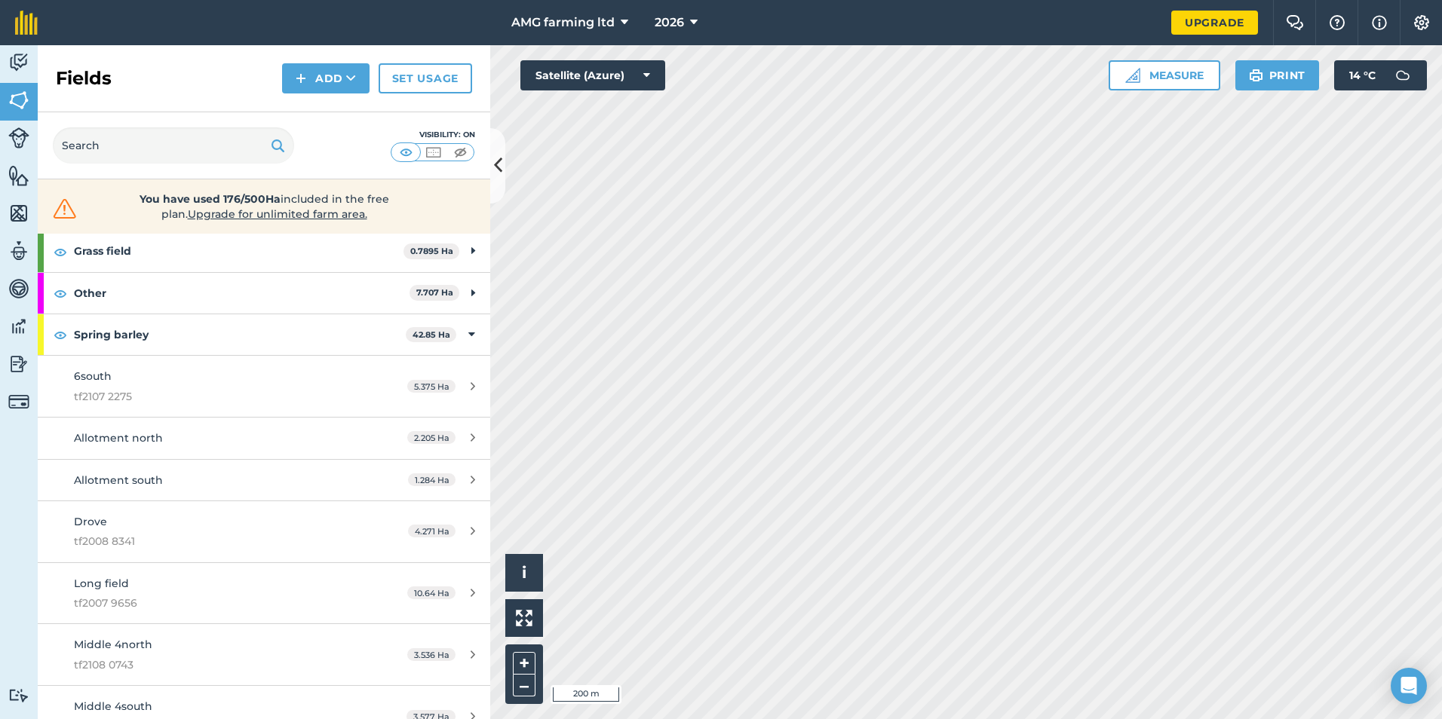
scroll to position [151, 0]
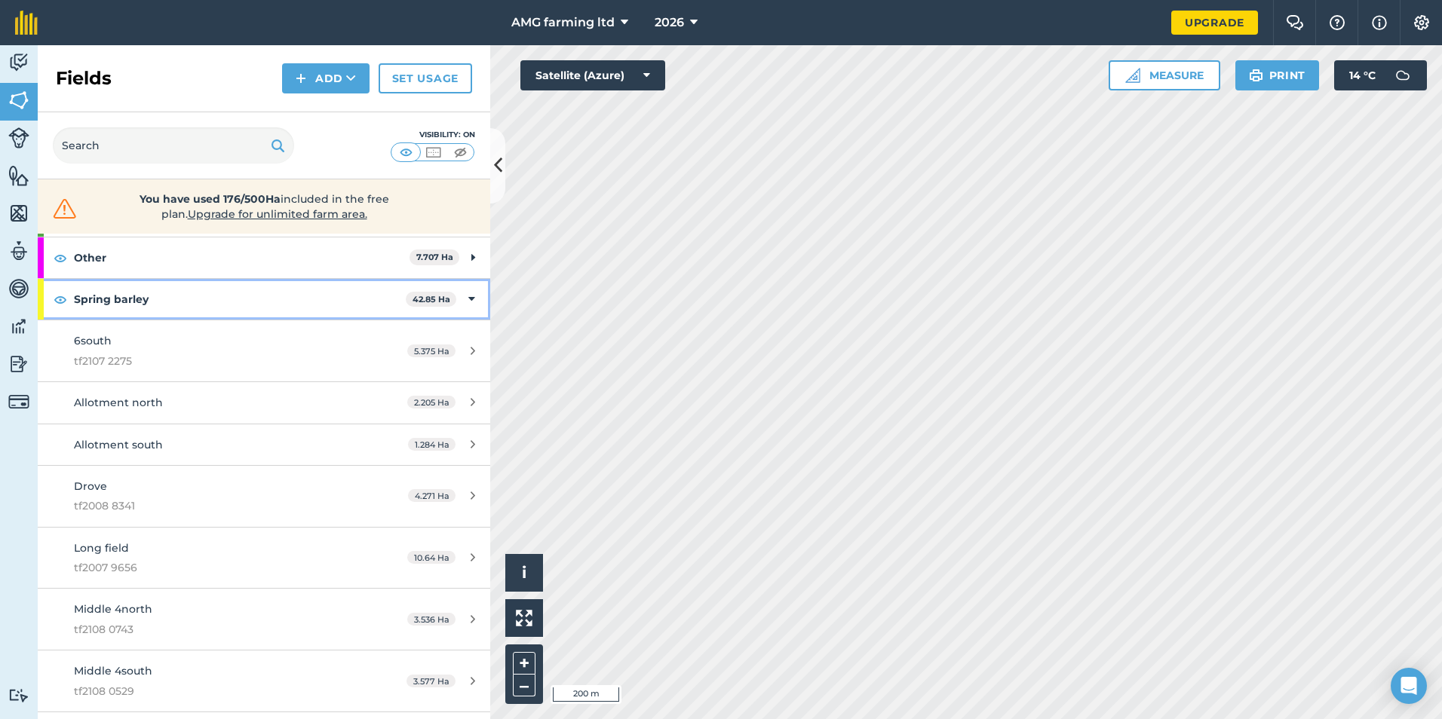
click at [468, 298] on icon at bounding box center [471, 299] width 7 height 17
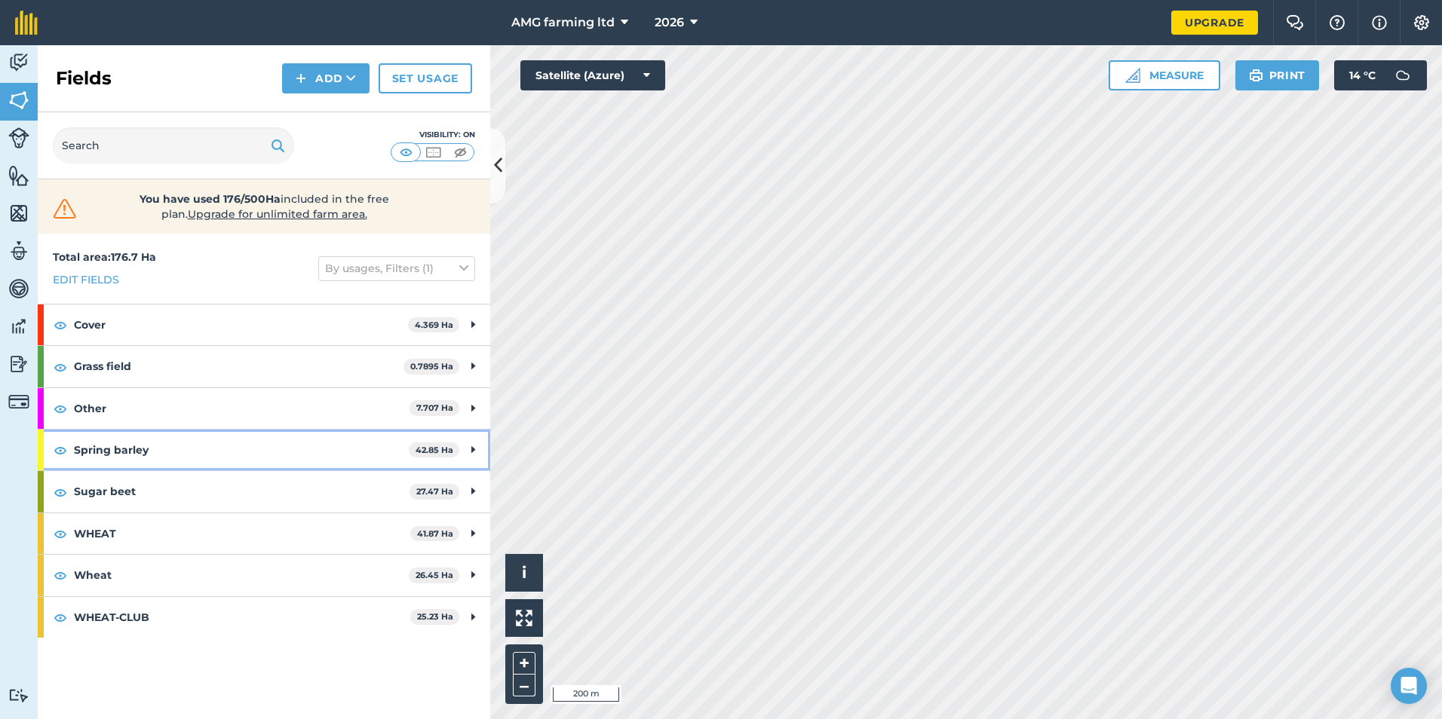
click at [471, 448] on icon at bounding box center [473, 450] width 4 height 17
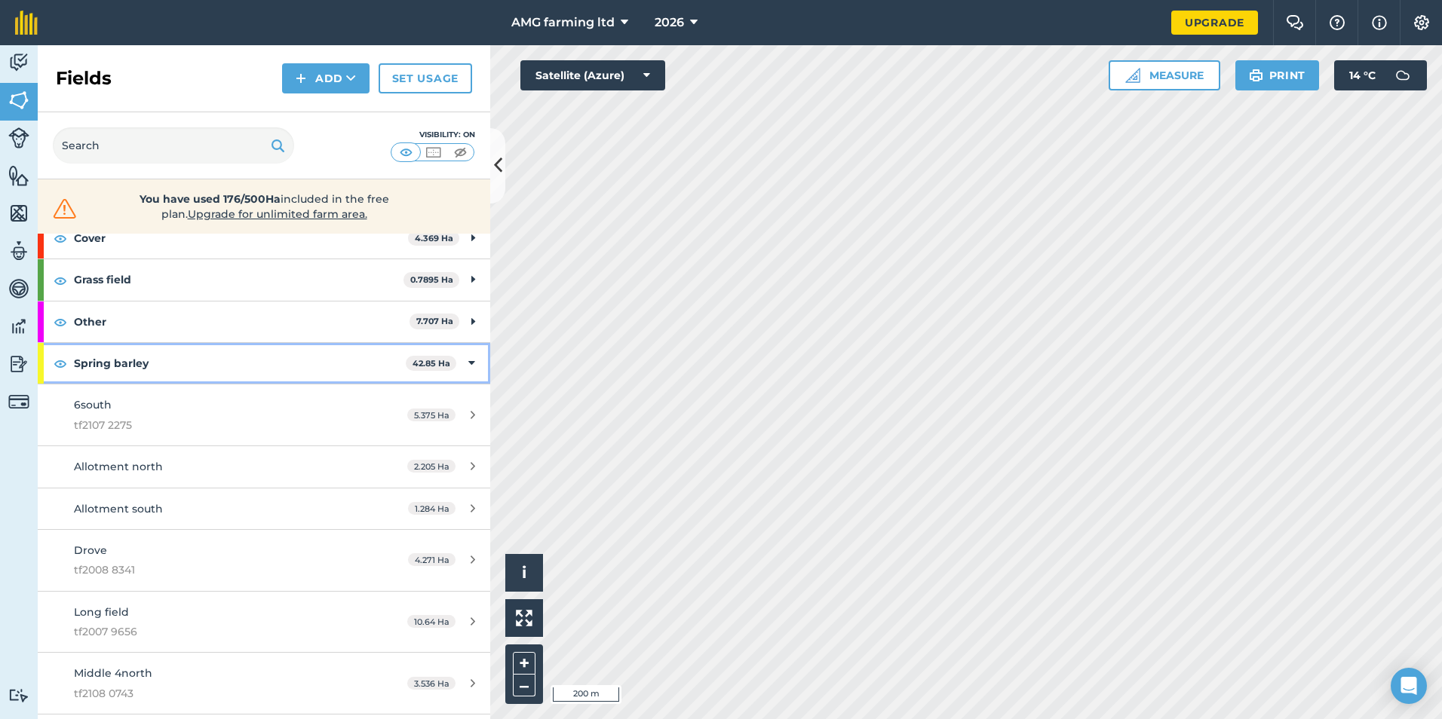
scroll to position [75, 0]
